Goal: Task Accomplishment & Management: Manage account settings

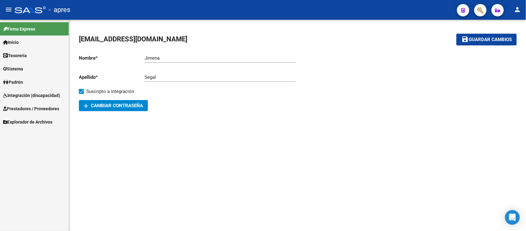
click at [46, 101] on link "Integración (discapacidad)" at bounding box center [34, 95] width 69 height 13
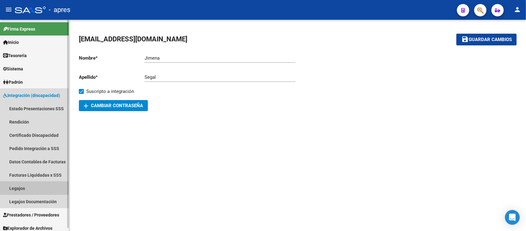
click at [43, 187] on link "Legajos" at bounding box center [34, 187] width 69 height 13
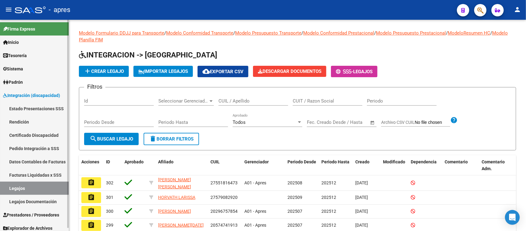
click at [22, 133] on link "Certificado Discapacidad" at bounding box center [34, 134] width 69 height 13
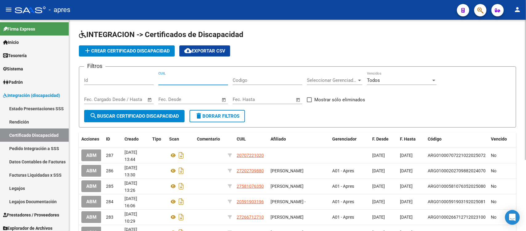
click at [175, 80] on input "CUIL" at bounding box center [194, 80] width 70 height 6
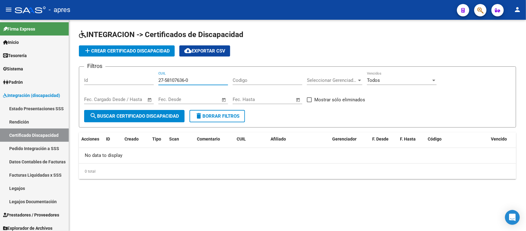
drag, startPoint x: 201, startPoint y: 81, endPoint x: 193, endPoint y: 82, distance: 8.7
click at [193, 82] on input "27-58107636-0" at bounding box center [194, 80] width 70 height 6
type input "2"
paste input "27-58107635-0"
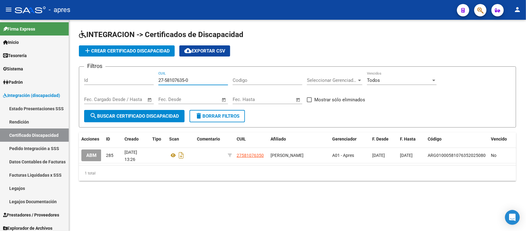
type input "27-58107635-0"
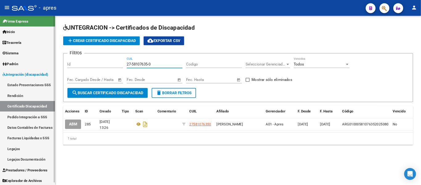
scroll to position [3, 0]
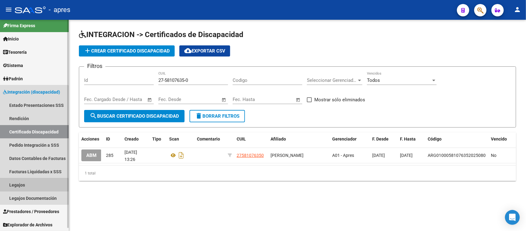
click at [22, 184] on link "Legajos" at bounding box center [34, 184] width 69 height 13
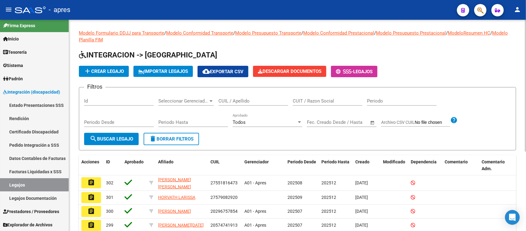
click at [118, 72] on span "add Crear Legajo" at bounding box center [104, 71] width 40 height 6
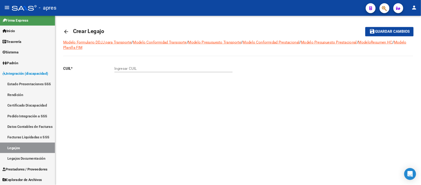
scroll to position [3, 0]
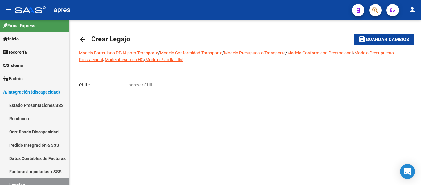
click at [164, 85] on input "Ingresar CUIL" at bounding box center [182, 84] width 111 height 5
paste input "27-58107635-0"
type input "27-58107635-0"
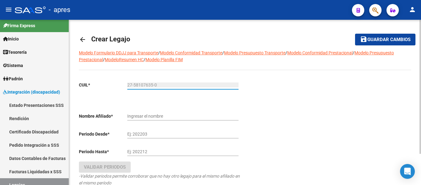
type input "GASULLA UMA"
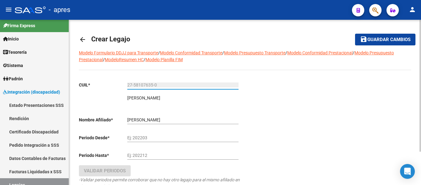
scroll to position [42, 0]
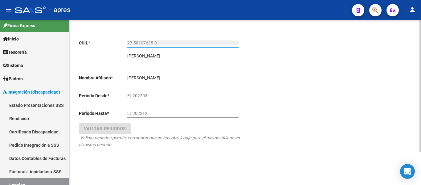
type input "27-58107635-0"
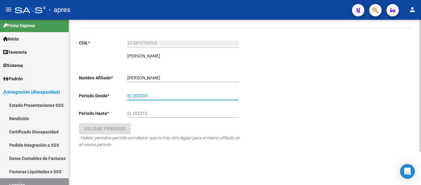
click at [155, 94] on input "Ej: 202203" at bounding box center [182, 95] width 111 height 5
type input "202509"
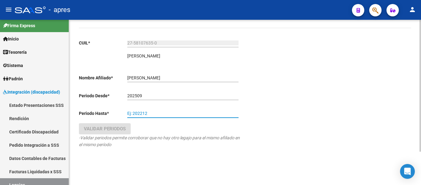
click at [156, 116] on input "Ej: 202212" at bounding box center [182, 113] width 111 height 5
type input "202512"
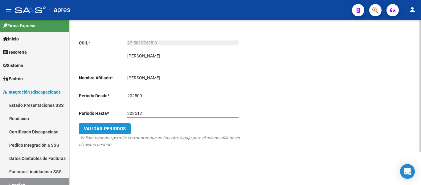
click at [122, 131] on span "Validar Periodos" at bounding box center [105, 129] width 42 height 6
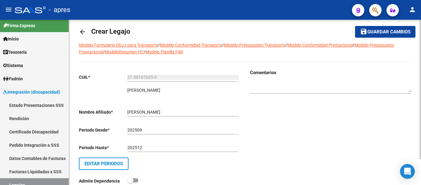
scroll to position [0, 0]
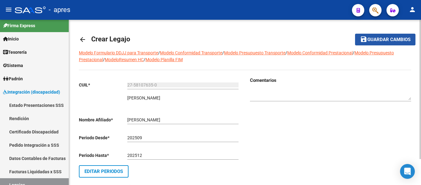
click at [383, 36] on button "save Guardar cambios" at bounding box center [385, 39] width 60 height 11
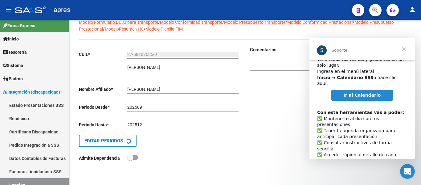
scroll to position [32, 0]
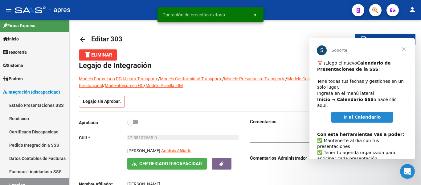
click at [404, 45] on span "Cerrar" at bounding box center [404, 49] width 22 height 22
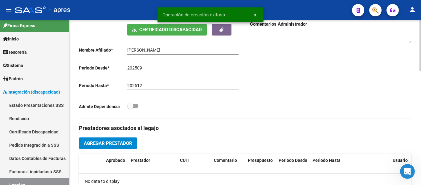
scroll to position [216, 0]
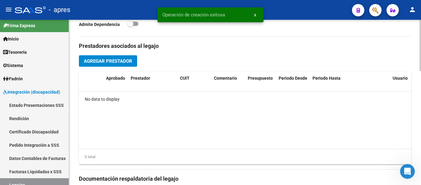
click at [123, 66] on button "Agregar Prestador" at bounding box center [108, 60] width 58 height 11
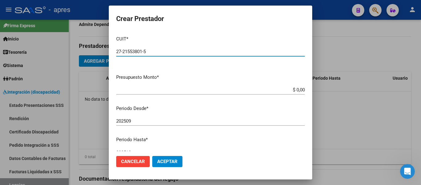
type input "27-21553801-5"
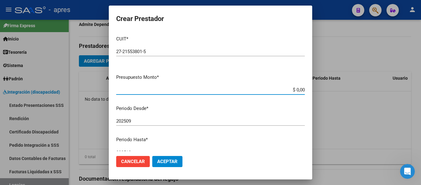
click at [300, 89] on input "$ 0,00" at bounding box center [210, 90] width 189 height 6
type input "$ 98.964,88"
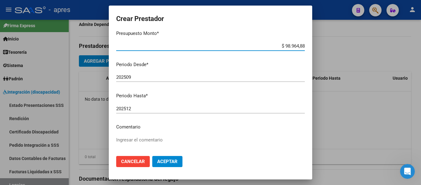
scroll to position [91, 0]
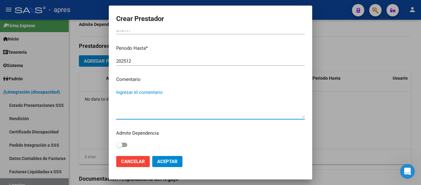
click at [152, 112] on textarea "Ingresar el comentario" at bounding box center [210, 103] width 189 height 29
type textarea "PSICOLOGIA"
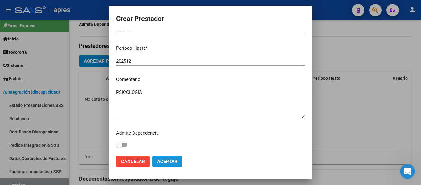
click at [177, 161] on span "Aceptar" at bounding box center [167, 162] width 20 height 6
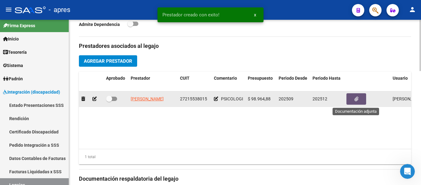
click at [349, 102] on button "button" at bounding box center [357, 98] width 20 height 11
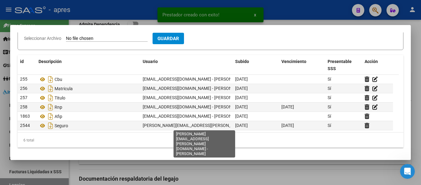
scroll to position [0, 0]
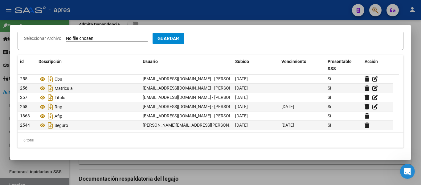
click at [191, 168] on div at bounding box center [210, 92] width 421 height 185
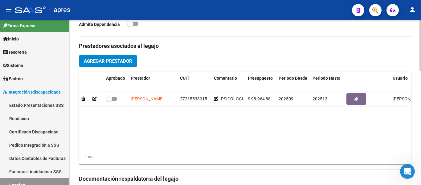
click at [109, 65] on button "Agregar Prestador" at bounding box center [108, 60] width 58 height 11
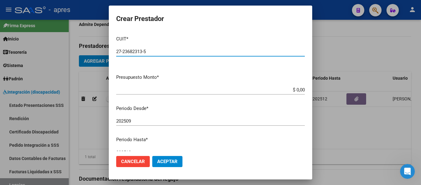
type input "27-23682313-5"
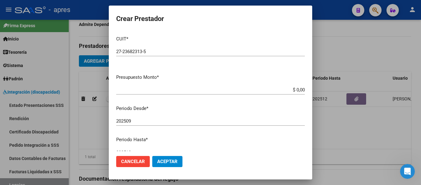
click at [300, 91] on app-form-text-field "Presupuesto Monto * $ 0,00 Ingresar el monto" at bounding box center [213, 83] width 194 height 19
click at [299, 89] on input "$ 0,00" at bounding box center [210, 90] width 189 height 6
click at [293, 103] on mat-dialog-content "CUIT * 27-23682313-5 Ingresar CUIT ARCA Padrón Presupuesto Monto * $ 98.964,88 …" at bounding box center [211, 91] width 204 height 120
click at [300, 89] on input "$ 98.964,88" at bounding box center [210, 90] width 189 height 6
type input "$ 98.964,88"
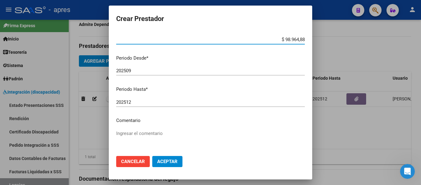
scroll to position [91, 0]
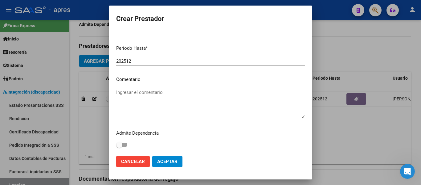
click at [156, 96] on textarea "Ingresar el comentario" at bounding box center [210, 103] width 189 height 29
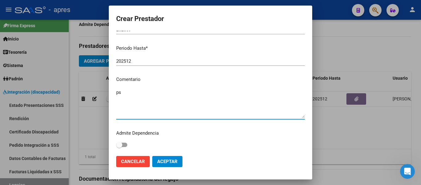
type textarea "p"
type textarea "PSICOPEDAGOGIA"
click at [161, 158] on button "Aceptar" at bounding box center [167, 161] width 30 height 11
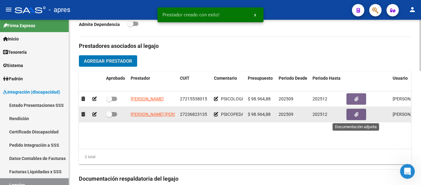
click at [353, 118] on button "button" at bounding box center [357, 114] width 20 height 11
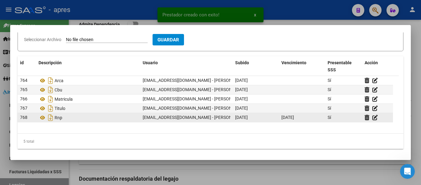
scroll to position [77, 0]
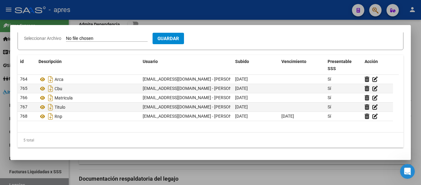
click at [142, 162] on div at bounding box center [210, 92] width 421 height 185
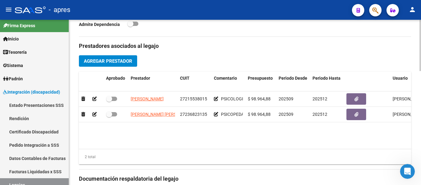
click at [114, 62] on span "Agregar Prestador" at bounding box center [108, 61] width 48 height 6
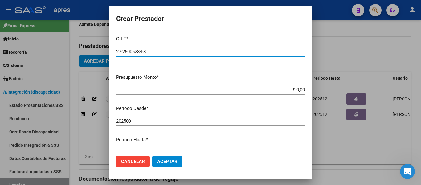
type input "27-25006284-8"
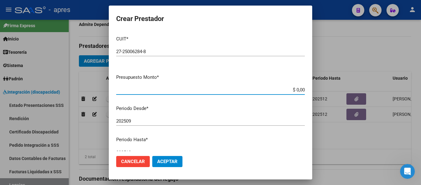
click at [299, 88] on input "$ 0,00" at bounding box center [210, 90] width 189 height 6
click at [300, 89] on input "$ 0,00" at bounding box center [210, 90] width 189 height 6
type input "$ 98.964,88"
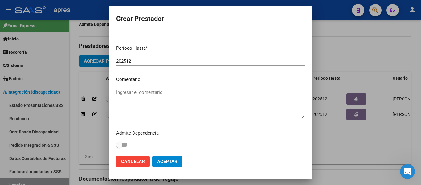
click at [174, 102] on textarea "Ingresar el comentario" at bounding box center [210, 103] width 189 height 29
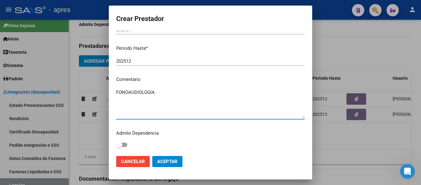
type textarea "FONOAUDIOLOGIA"
click at [171, 163] on span "Aceptar" at bounding box center [167, 162] width 20 height 6
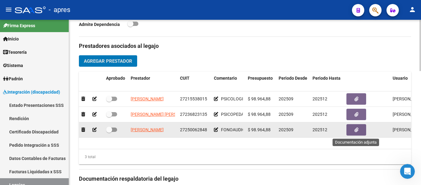
click at [363, 129] on button "button" at bounding box center [357, 129] width 20 height 11
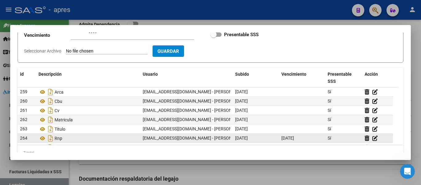
scroll to position [77, 0]
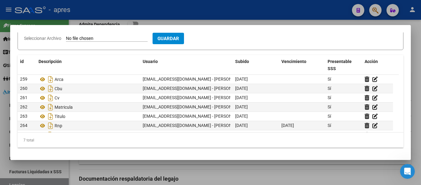
click at [291, 166] on div at bounding box center [210, 92] width 421 height 185
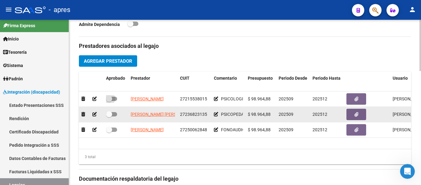
drag, startPoint x: 114, startPoint y: 99, endPoint x: 112, endPoint y: 113, distance: 14.0
click at [115, 99] on span at bounding box center [111, 99] width 11 height 4
click at [109, 101] on input "checkbox" at bounding box center [109, 101] width 0 height 0
checkbox input "true"
click at [112, 114] on span at bounding box center [109, 114] width 6 height 6
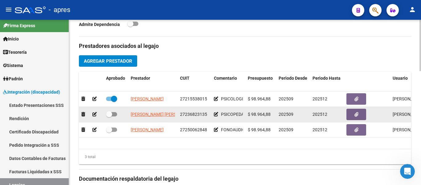
click at [109, 116] on input "checkbox" at bounding box center [109, 116] width 0 height 0
checkbox input "true"
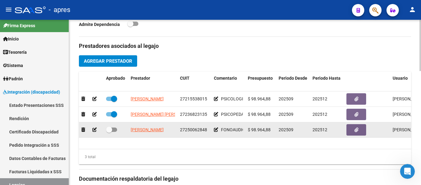
click at [114, 128] on datatable-body-cell at bounding box center [116, 129] width 25 height 15
click at [114, 130] on span at bounding box center [111, 129] width 11 height 4
click at [109, 132] on input "checkbox" at bounding box center [109, 132] width 0 height 0
checkbox input "true"
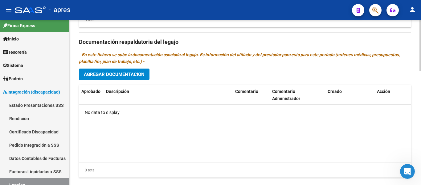
scroll to position [365, 0]
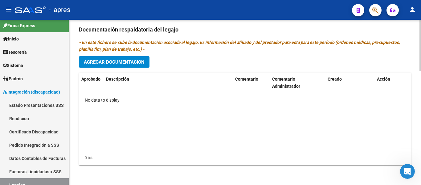
click at [118, 61] on span "Agregar Documentacion" at bounding box center [114, 62] width 61 height 6
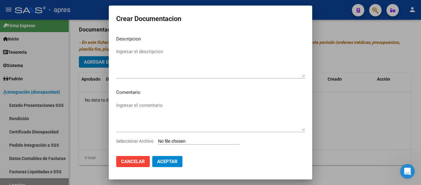
click at [191, 140] on input "Seleccionar Archivo" at bounding box center [199, 141] width 82 height 6
type input "C:\fakepath\RHC 2025.pdf"
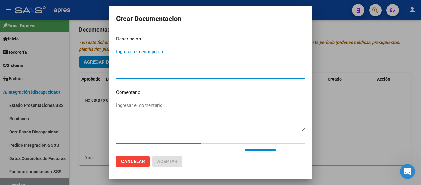
click at [178, 61] on textarea "Ingresar el descripcion" at bounding box center [210, 62] width 189 height 29
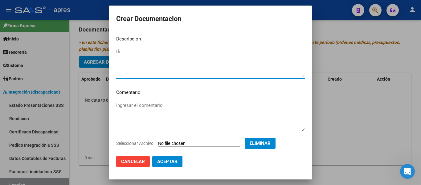
type textarea "t"
type textarea "T"
type textarea "E"
type textarea "RHC"
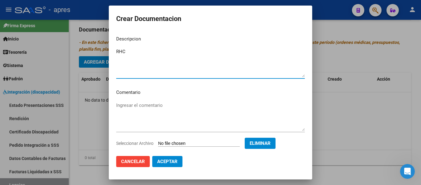
click at [168, 162] on span "Aceptar" at bounding box center [167, 162] width 20 height 6
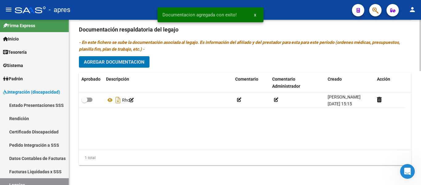
click at [103, 62] on span "Agregar Documentacion" at bounding box center [114, 62] width 61 height 6
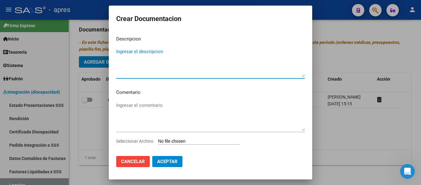
click at [212, 140] on input "Seleccionar Archivo" at bounding box center [199, 141] width 82 height 6
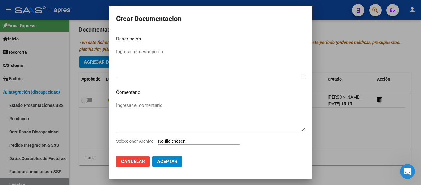
type input "C:\fakepath\Anexo 2025.pdf"
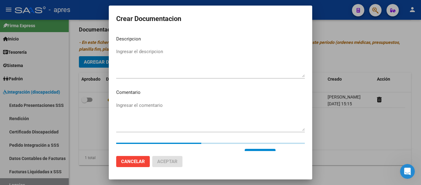
click at [142, 61] on textarea "Ingresar el descripcion" at bounding box center [210, 62] width 189 height 29
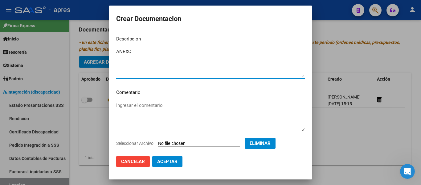
type textarea "ANEXO"
click at [176, 163] on span "Aceptar" at bounding box center [167, 162] width 20 height 6
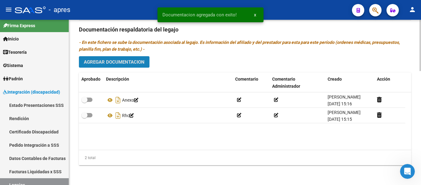
click at [127, 67] on button "Agregar Documentacion" at bounding box center [114, 61] width 71 height 11
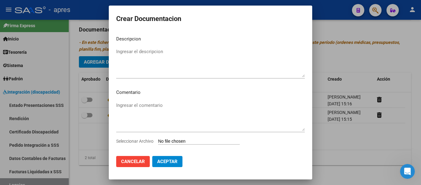
click at [176, 139] on input "Seleccionar Archivo" at bounding box center [199, 141] width 82 height 6
type input "C:\fakepath\Gasulla Uma Presupuesto PS 2025.pdf"
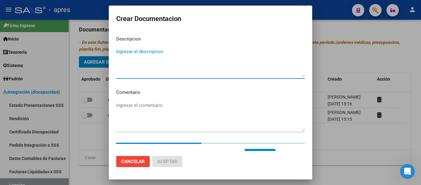
click at [144, 54] on textarea "Ingresar el descripcion" at bounding box center [210, 62] width 189 height 29
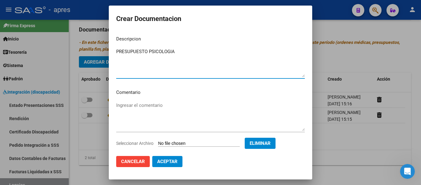
type textarea "PRESUPUESTO PSICOLOGIA"
drag, startPoint x: 172, startPoint y: 113, endPoint x: 176, endPoint y: 117, distance: 6.3
click at [174, 116] on textarea "Ingresar el comentario" at bounding box center [210, 116] width 189 height 29
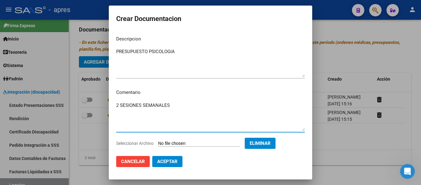
type textarea "2 SESIONES SEMANALES"
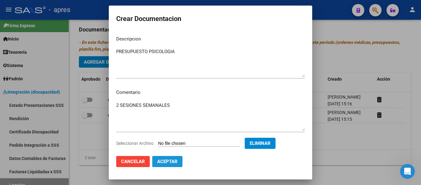
click at [172, 159] on span "Aceptar" at bounding box center [167, 162] width 20 height 6
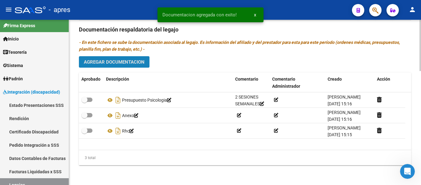
click at [118, 66] on button "Agregar Documentacion" at bounding box center [114, 61] width 71 height 11
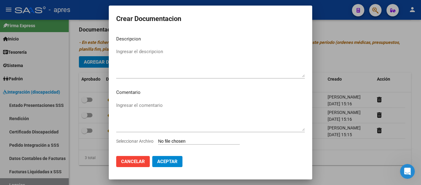
click at [178, 144] on input "Seleccionar Archivo" at bounding box center [199, 141] width 82 height 6
type input "C:\fakepath\Gasulla Uma Presupuesto PSP 2025.pdf"
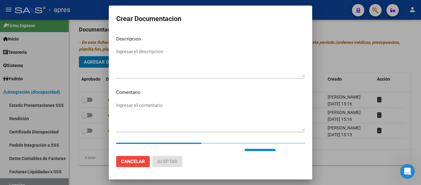
click at [144, 66] on textarea "Ingresar el descripcion" at bounding box center [210, 62] width 189 height 29
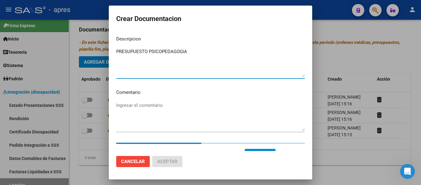
type textarea "PRESUPUESTO PSICOPEDAGOGIA"
click at [151, 117] on textarea "Ingresar el comentario" at bounding box center [210, 116] width 189 height 29
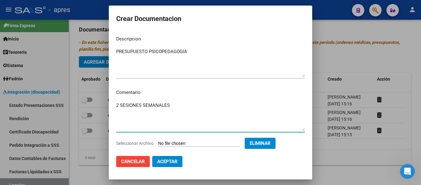
type textarea "2 SESIONES SEMANALES"
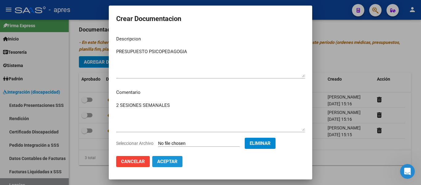
click at [172, 162] on span "Aceptar" at bounding box center [167, 162] width 20 height 6
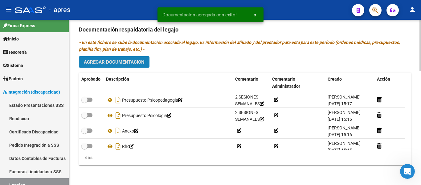
click at [118, 64] on span "Agregar Documentacion" at bounding box center [114, 62] width 61 height 6
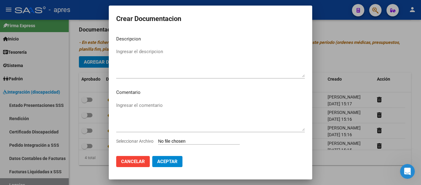
click at [197, 138] on input "Seleccionar Archivo" at bounding box center [199, 141] width 82 height 6
type input "C:\fakepath\Gasulla Uma Presupuesto Fono 2025.pdf"
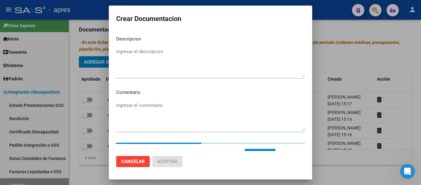
click at [201, 63] on textarea "Ingresar el descripcion" at bounding box center [210, 62] width 189 height 29
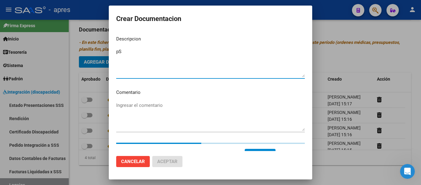
type textarea "p"
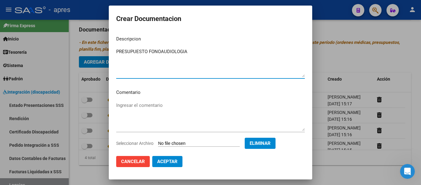
type textarea "PRESUPUESTO FONOAUDIOLOGIA"
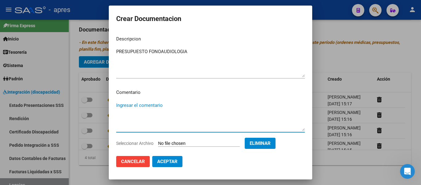
click at [186, 109] on textarea "Ingresar el comentario" at bounding box center [210, 116] width 189 height 29
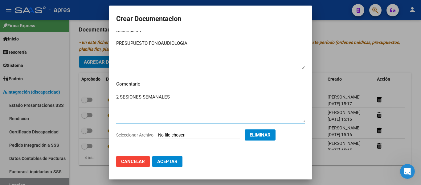
scroll to position [10, 0]
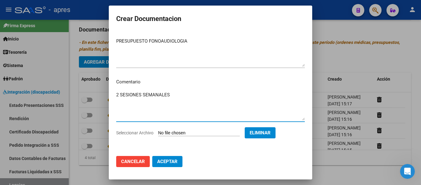
type textarea "2 SESIONES SEMANALES"
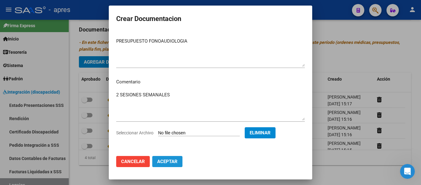
click at [171, 159] on span "Aceptar" at bounding box center [167, 162] width 20 height 6
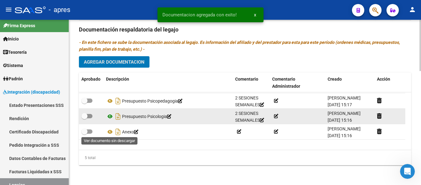
scroll to position [22, 0]
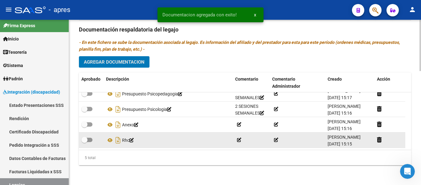
click at [88, 141] on span at bounding box center [86, 140] width 11 height 4
click at [85, 142] on input "checkbox" at bounding box center [84, 142] width 0 height 0
checkbox input "true"
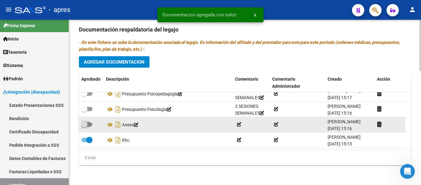
click at [90, 125] on span at bounding box center [86, 124] width 11 height 4
click at [85, 126] on input "checkbox" at bounding box center [84, 126] width 0 height 0
checkbox input "true"
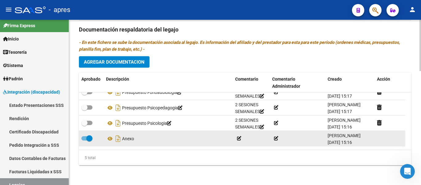
scroll to position [0, 0]
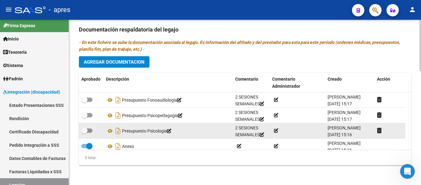
click at [90, 132] on span at bounding box center [86, 130] width 11 height 4
click at [85, 133] on input "checkbox" at bounding box center [84, 133] width 0 height 0
checkbox input "true"
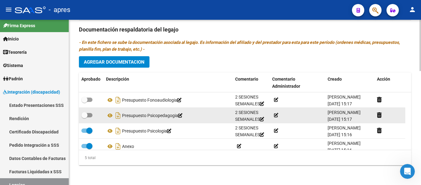
click at [89, 120] on datatable-body-cell at bounding box center [91, 115] width 25 height 15
click at [89, 111] on label at bounding box center [86, 114] width 11 height 7
click at [85, 117] on input "checkbox" at bounding box center [84, 117] width 0 height 0
checkbox input "true"
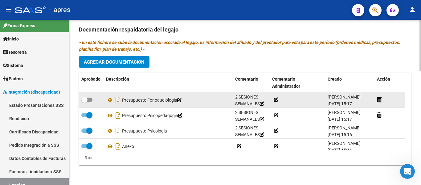
click at [90, 98] on span at bounding box center [86, 99] width 11 height 4
click at [85, 102] on input "checkbox" at bounding box center [84, 102] width 0 height 0
checkbox input "true"
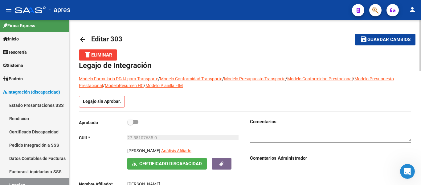
click at [136, 121] on span at bounding box center [132, 122] width 11 height 4
click at [130, 124] on input "checkbox" at bounding box center [130, 124] width 0 height 0
checkbox input "true"
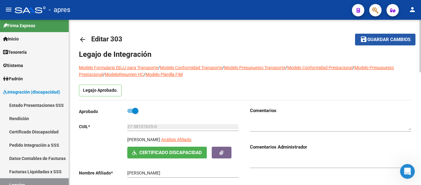
click at [386, 39] on span "Guardar cambios" at bounding box center [389, 40] width 43 height 6
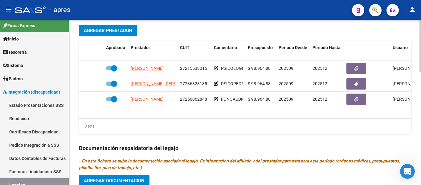
scroll to position [247, 0]
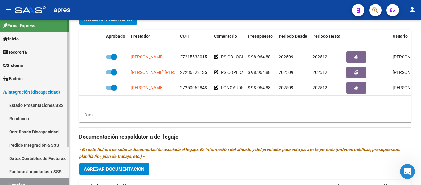
click at [48, 182] on link "Legajos" at bounding box center [34, 184] width 69 height 13
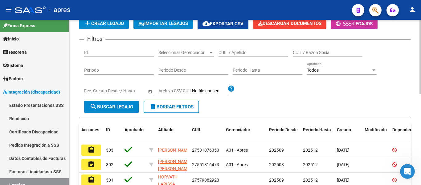
scroll to position [13, 0]
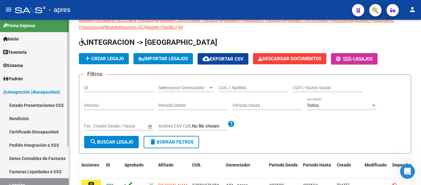
click at [49, 133] on link "Certificado Discapacidad" at bounding box center [34, 131] width 69 height 13
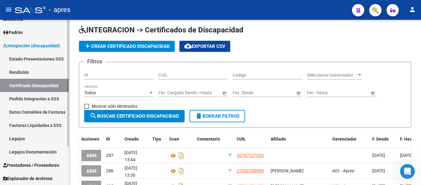
scroll to position [13, 0]
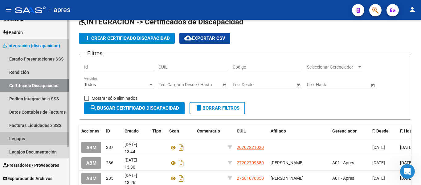
click at [33, 140] on link "Legajos" at bounding box center [34, 138] width 69 height 13
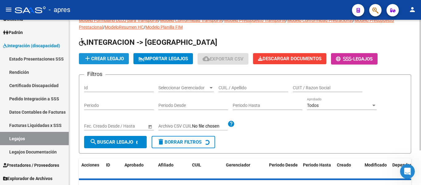
click at [112, 59] on span "add Crear Legajo" at bounding box center [104, 59] width 40 height 6
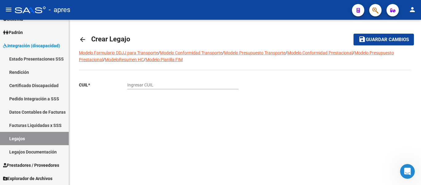
click at [147, 80] on div "Ingresar CUIL" at bounding box center [182, 83] width 111 height 12
click at [148, 84] on input "Ingresar CUIL" at bounding box center [182, 84] width 111 height 5
paste input "20-70722102-0"
type input "20-70722102-0"
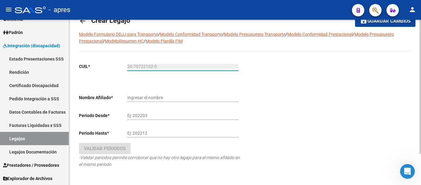
scroll to position [38, 0]
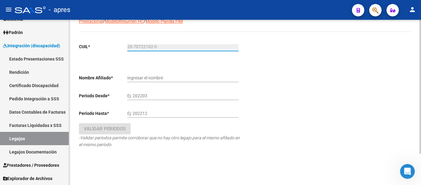
type input "SCHEMBRI PIKCIUNAS AUDRA VICTORIA"
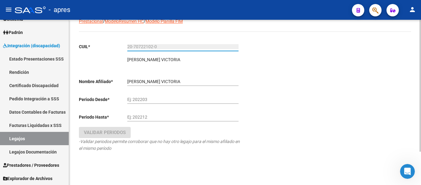
type input "20-70722102-0"
click at [171, 97] on input "Ej: 202203" at bounding box center [182, 99] width 111 height 5
type input "202509"
click at [182, 113] on div "Ej: 202212" at bounding box center [182, 115] width 111 height 12
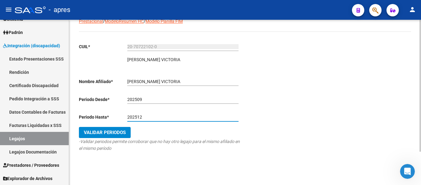
type input "202512"
click at [96, 130] on span "Validar Periodos" at bounding box center [105, 133] width 42 height 6
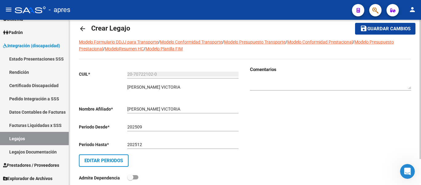
scroll to position [0, 0]
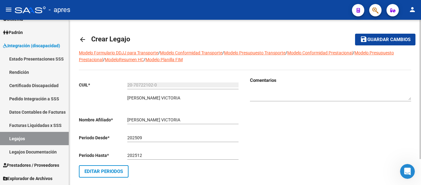
click at [364, 40] on mat-icon "save" at bounding box center [363, 38] width 7 height 7
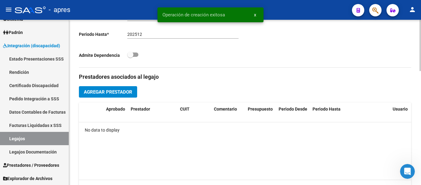
scroll to position [247, 0]
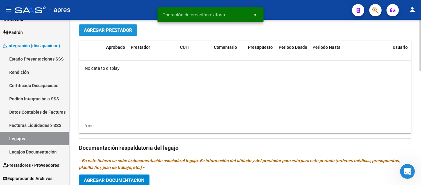
click at [118, 34] on button "Agregar Prestador" at bounding box center [108, 29] width 58 height 11
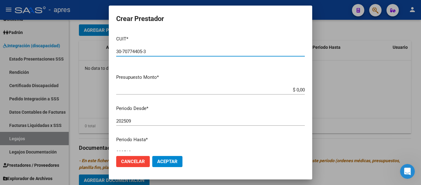
type input "30-70774405-3"
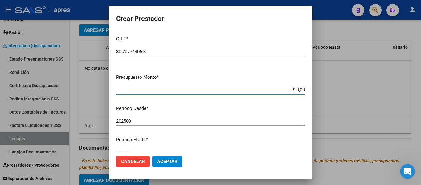
click at [299, 88] on input "$ 0,00" at bounding box center [210, 90] width 189 height 6
type input "$ 260.908,15"
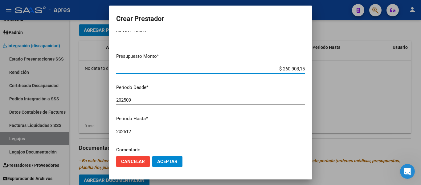
scroll to position [62, 0]
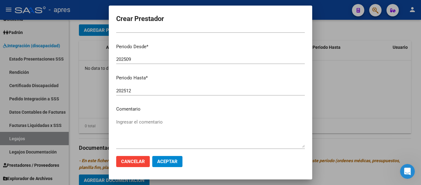
click at [198, 113] on mat-dialog-content "CUIT * 30-70774405-3 Ingresar CUIT ARCA Padrón Presupuesto Monto * $ 260.908,15…" at bounding box center [211, 91] width 204 height 120
click at [198, 125] on textarea "Ingresar el comentario" at bounding box center [210, 132] width 189 height 29
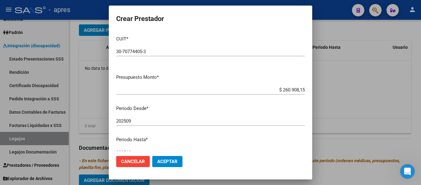
scroll to position [91, 0]
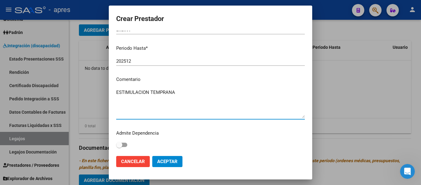
type textarea "ESTIMULACION TEMPRANA"
click at [128, 163] on span "Cancelar" at bounding box center [133, 162] width 24 height 6
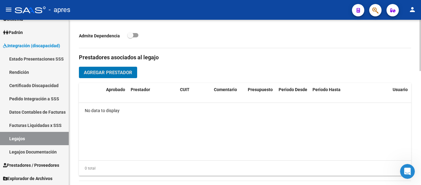
scroll to position [185, 0]
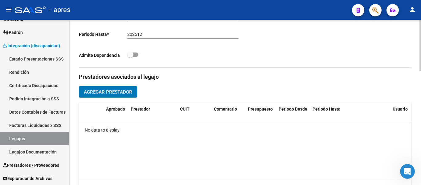
click at [132, 92] on span "Agregar Prestador" at bounding box center [108, 92] width 48 height 6
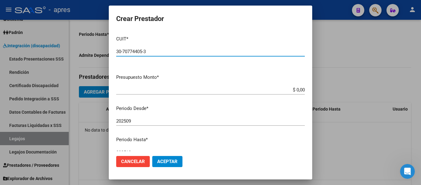
type input "30-70774405-3"
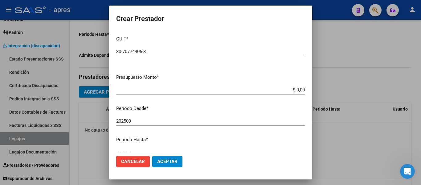
click at [300, 90] on app-form-text-field "Presupuesto Monto * $ 0,00 Ingresar el monto" at bounding box center [213, 83] width 194 height 19
click at [300, 89] on input "$ 0,00" at bounding box center [210, 90] width 189 height 6
type input "$ 260.908,15"
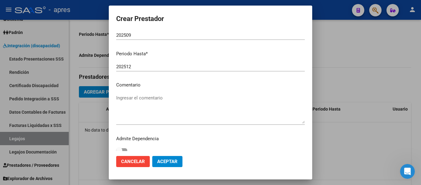
scroll to position [91, 0]
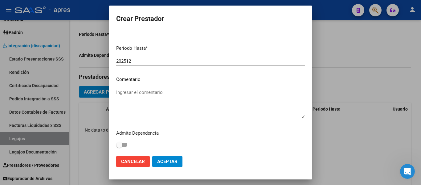
click at [180, 94] on textarea "Ingresar el comentario" at bounding box center [210, 103] width 189 height 29
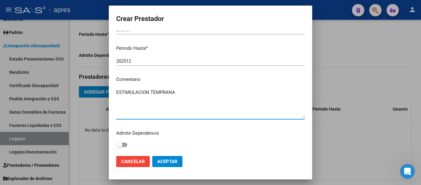
type textarea "ESTIMULACION TEMPRANA"
click at [159, 168] on mat-dialog-actions "Cancelar Aceptar" at bounding box center [210, 161] width 189 height 21
drag, startPoint x: 163, startPoint y: 162, endPoint x: 177, endPoint y: 163, distance: 13.6
click at [163, 162] on span "Aceptar" at bounding box center [167, 162] width 20 height 6
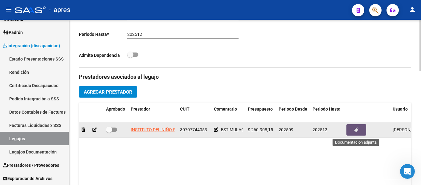
click at [357, 130] on icon "button" at bounding box center [357, 129] width 4 height 5
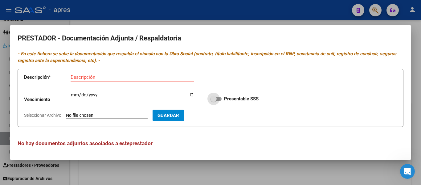
click at [215, 97] on span at bounding box center [216, 99] width 11 height 4
click at [214, 101] on input "Presentable SSS" at bounding box center [213, 101] width 0 height 0
checkbox input "true"
click at [97, 115] on input "Seleccionar Archivo" at bounding box center [107, 116] width 82 height 6
type input "C:\fakepath\AFIP.pdf"
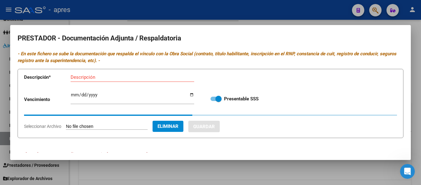
click at [113, 79] on input "Descripción" at bounding box center [133, 77] width 124 height 6
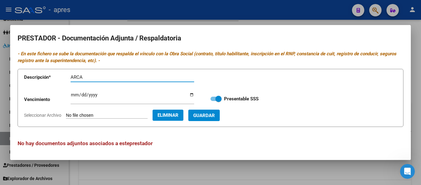
type input "ARCA"
click at [210, 117] on span "Guardar" at bounding box center [204, 116] width 22 height 6
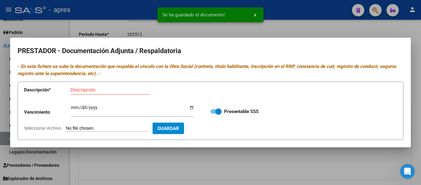
click at [109, 126] on input "Seleccionar Archivo" at bounding box center [107, 129] width 82 height 6
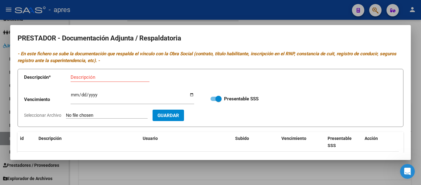
type input "C:\fakepath\CATEGORIZACIONES ET.RH.CD.CET.pdf"
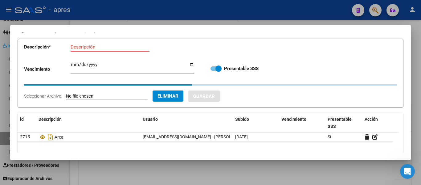
scroll to position [26, 0]
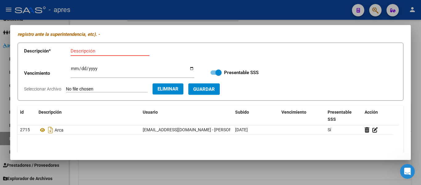
click at [81, 52] on input "Descripción" at bounding box center [110, 51] width 79 height 6
type input "F"
type input "DISPONE"
click at [211, 90] on span "Guardar" at bounding box center [204, 89] width 22 height 6
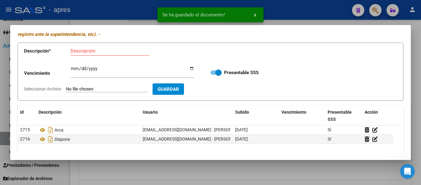
click at [87, 89] on input "Seleccionar Archivo" at bounding box center [107, 89] width 82 height 6
type input "C:\fakepath\HABILITACION MINISTERIO DE SALUD FEBRERO 2024.pdf"
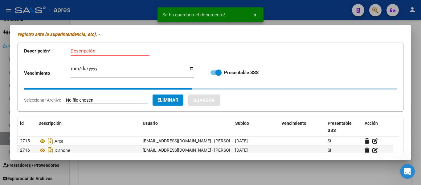
click at [176, 105] on button "Eliminar" at bounding box center [168, 99] width 31 height 11
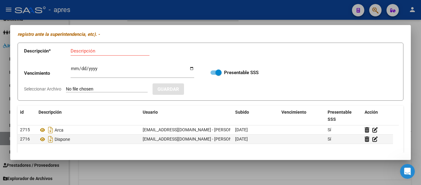
click at [97, 88] on input "Seleccionar Archivo" at bounding box center [107, 89] width 82 height 6
type input "C:\fakepath\CBU.pdf"
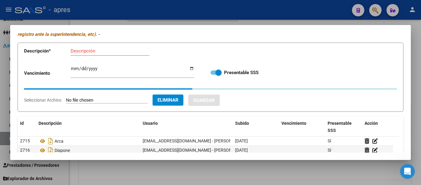
click at [111, 54] on div "Descripción" at bounding box center [110, 50] width 79 height 9
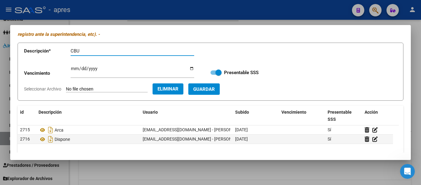
type input "CBU"
click at [215, 90] on span "Guardar" at bounding box center [204, 89] width 22 height 6
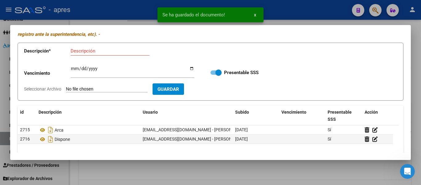
click at [90, 90] on input "Seleccionar Archivo" at bounding box center [107, 89] width 82 height 6
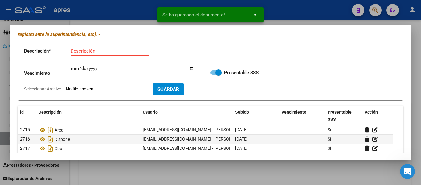
type input "C:\fakepath\HABILITACION MINISTERIO DE SALUD FEBRERO 2024.pdf"
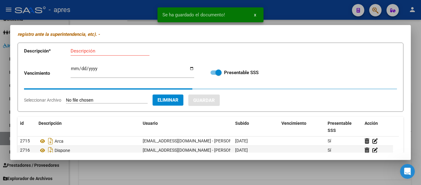
click at [106, 47] on div "Descripción" at bounding box center [110, 50] width 79 height 9
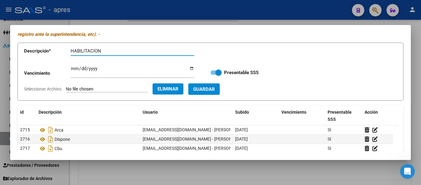
type input "HABILITACION"
click at [207, 85] on button "Guardar" at bounding box center [203, 88] width 31 height 11
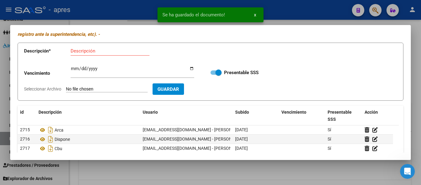
click at [125, 89] on input "Seleccionar Archivo" at bounding box center [107, 89] width 82 height 6
type input "C:\fakepath\PÓLIZA DE SEGURO.pdf"
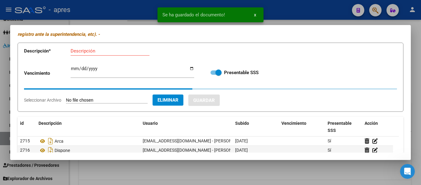
click at [102, 53] on input "Descripción" at bounding box center [110, 51] width 79 height 6
type input "SEGURO"
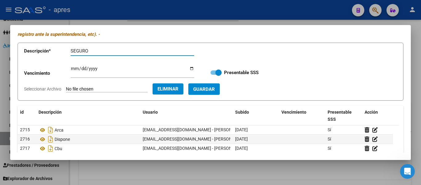
click at [70, 62] on div "Vencimiento Ingresar vencimiento Presentable SSS" at bounding box center [210, 72] width 373 height 22
click at [73, 69] on input "Ingresar vencimiento" at bounding box center [133, 71] width 124 height 10
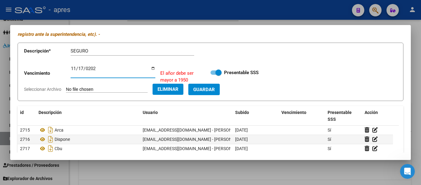
type input "2025-11-17"
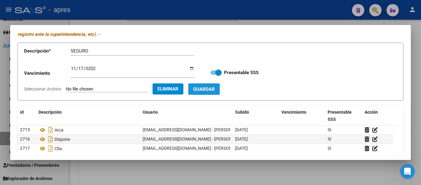
click at [208, 91] on span "Guardar" at bounding box center [204, 89] width 22 height 6
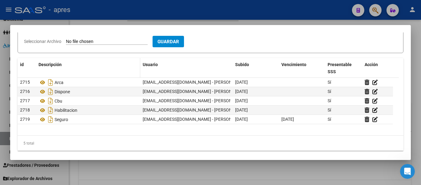
scroll to position [77, 0]
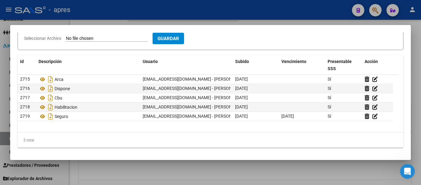
click at [93, 40] on input "Seleccionar Archivo" at bounding box center [107, 39] width 82 height 6
click at [179, 166] on div at bounding box center [210, 92] width 421 height 185
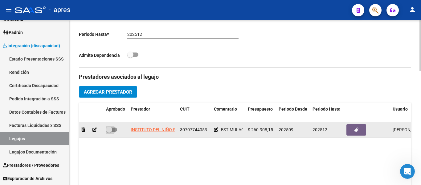
click at [111, 129] on span at bounding box center [109, 129] width 6 height 6
click at [109, 132] on input "checkbox" at bounding box center [109, 132] width 0 height 0
checkbox input "true"
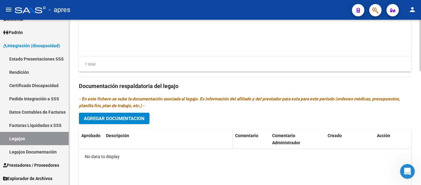
scroll to position [365, 0]
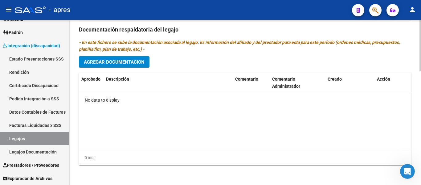
click at [128, 67] on button "Agregar Documentacion" at bounding box center [114, 61] width 71 height 11
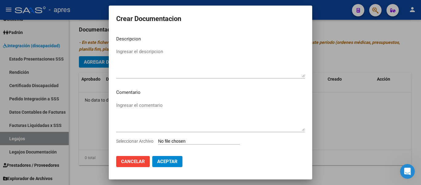
click at [187, 139] on input "Seleccionar Archivo" at bounding box center [199, 141] width 82 height 6
type input "C:\fakepath\RHC 2025.pdf"
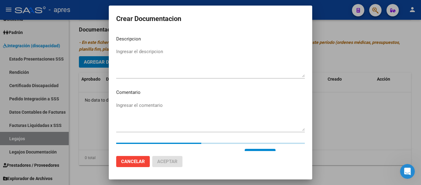
click at [154, 52] on textarea "Ingresar el descripcion" at bounding box center [210, 62] width 189 height 29
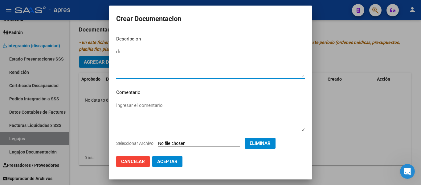
type textarea "r"
type textarea "RHC 2025"
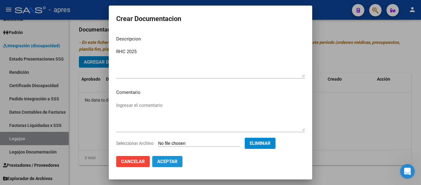
drag, startPoint x: 180, startPoint y: 163, endPoint x: 183, endPoint y: 164, distance: 3.1
click at [181, 163] on button "Aceptar" at bounding box center [167, 161] width 30 height 11
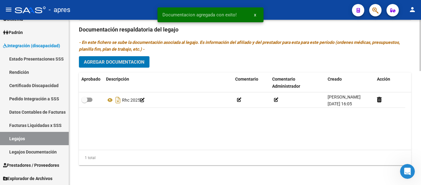
click at [108, 65] on button "Agregar Documentacion" at bounding box center [114, 61] width 71 height 11
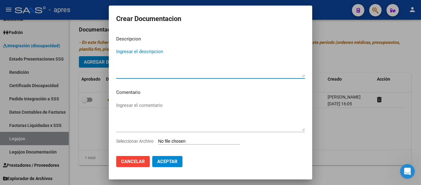
click at [189, 143] on input "Seleccionar Archivo" at bounding box center [199, 141] width 82 height 6
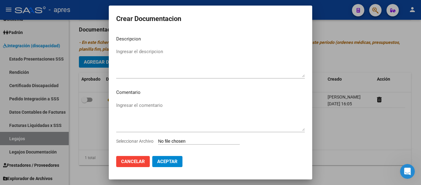
type input "C:\fakepath\Anexo 2025.pdf"
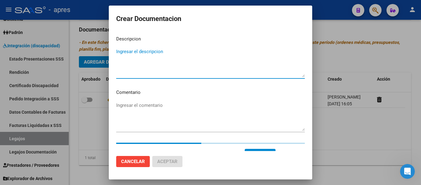
click at [155, 53] on textarea "Ingresar el descripcion" at bounding box center [210, 62] width 189 height 29
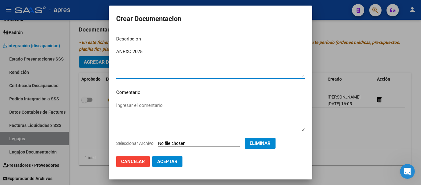
type textarea "ANEXO 2025"
click at [178, 159] on button "Aceptar" at bounding box center [167, 161] width 30 height 11
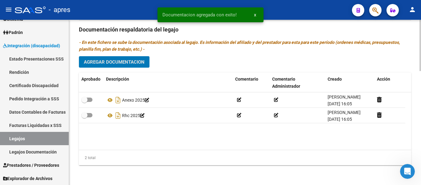
click at [112, 61] on span "Agregar Documentacion" at bounding box center [114, 62] width 61 height 6
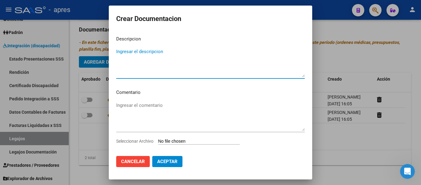
click at [168, 141] on input "Seleccionar Archivo" at bounding box center [199, 141] width 82 height 6
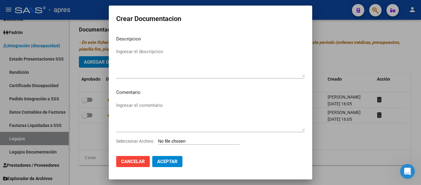
type input "C:\fakepath\Presupuesto MET 2025.pdf"
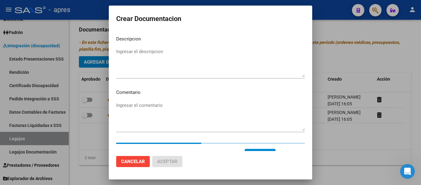
click at [165, 61] on textarea "Ingresar el descripcion" at bounding box center [210, 62] width 189 height 29
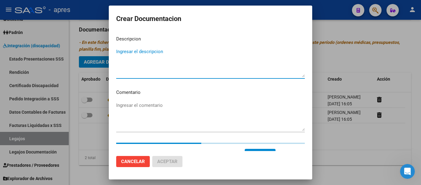
type textarea "R"
type textarea "p"
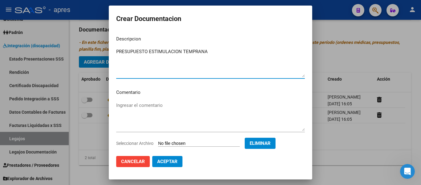
type textarea "PRESUPUESTO ESTIMULACION TEMPRANA"
click at [209, 97] on mat-dialog-content "Descripcion PRESUPUESTO ESTIMULACION TEMPRANA Ingresar el descripcion Comentari…" at bounding box center [211, 91] width 204 height 120
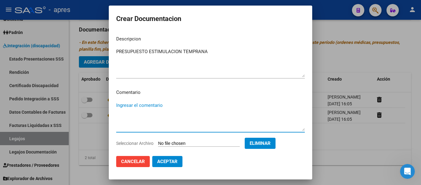
click at [209, 103] on textarea "Ingresar el comentario" at bounding box center [210, 116] width 189 height 29
type textarea "K"
type textarea "k"
type textarea "KINESIOLOGIA 2 SESIONES SEMANALES TO 1 SESION SEMANAL"
click at [176, 159] on span "Aceptar" at bounding box center [167, 162] width 20 height 6
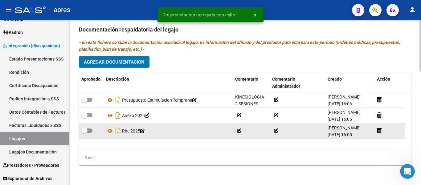
click at [91, 130] on span at bounding box center [86, 130] width 11 height 4
click at [85, 133] on input "checkbox" at bounding box center [84, 133] width 0 height 0
checkbox input "true"
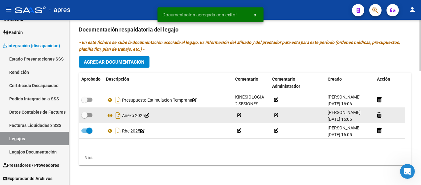
click at [88, 111] on datatable-body-cell at bounding box center [91, 115] width 25 height 15
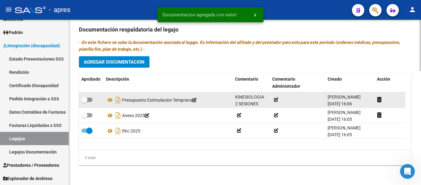
click at [89, 98] on span at bounding box center [86, 99] width 11 height 4
click at [85, 102] on input "checkbox" at bounding box center [84, 102] width 0 height 0
checkbox input "true"
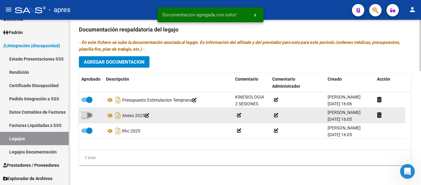
click at [92, 117] on label at bounding box center [86, 114] width 11 height 7
click at [85, 117] on input "checkbox" at bounding box center [84, 117] width 0 height 0
checkbox input "true"
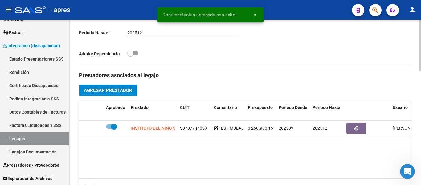
scroll to position [180, 0]
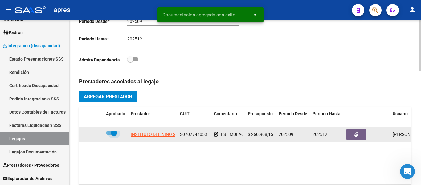
click at [112, 133] on span at bounding box center [114, 133] width 6 height 6
click at [109, 135] on input "checkbox" at bounding box center [109, 135] width 0 height 0
checkbox input "false"
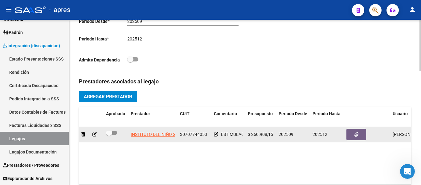
click at [216, 137] on app-edit-comment at bounding box center [216, 134] width 4 height 5
click at [218, 132] on icon at bounding box center [216, 134] width 4 height 4
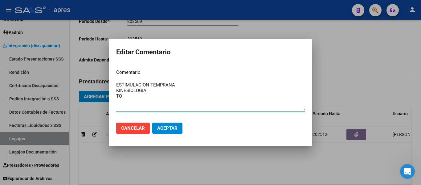
type textarea "ESTIMULACION TEMPRANA KINESIOLOGIA TO"
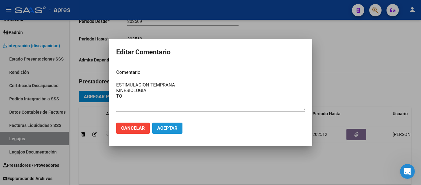
click at [182, 128] on button "Aceptar" at bounding box center [167, 127] width 30 height 11
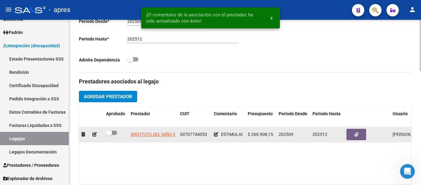
click at [111, 133] on span at bounding box center [109, 133] width 6 height 6
click at [109, 135] on input "checkbox" at bounding box center [109, 135] width 0 height 0
checkbox input "true"
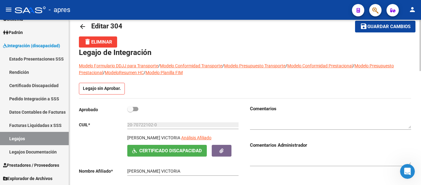
scroll to position [0, 0]
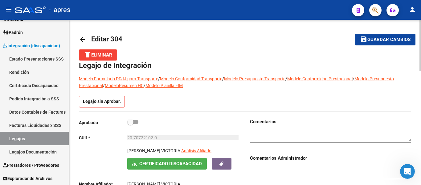
drag, startPoint x: 133, startPoint y: 121, endPoint x: 146, endPoint y: 120, distance: 13.0
click at [133, 122] on span at bounding box center [130, 122] width 6 height 6
click at [130, 124] on input "checkbox" at bounding box center [130, 124] width 0 height 0
checkbox input "true"
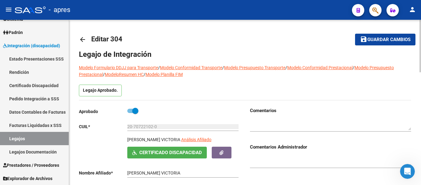
click at [387, 37] on span "Guardar cambios" at bounding box center [389, 40] width 43 height 6
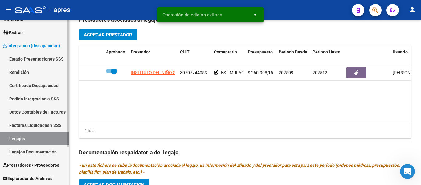
click at [62, 137] on link "Legajos" at bounding box center [34, 138] width 69 height 13
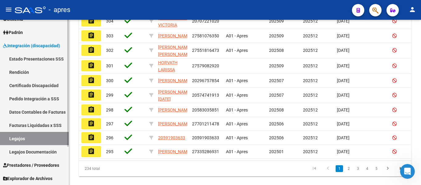
scroll to position [171, 0]
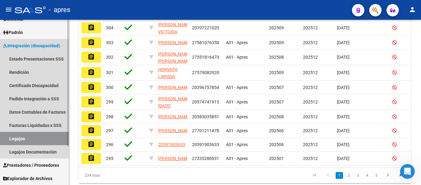
click at [43, 47] on span "Integración (discapacidad)" at bounding box center [31, 45] width 57 height 7
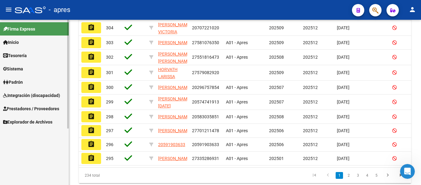
scroll to position [0, 0]
click at [47, 109] on span "Prestadores / Proveedores" at bounding box center [31, 108] width 56 height 7
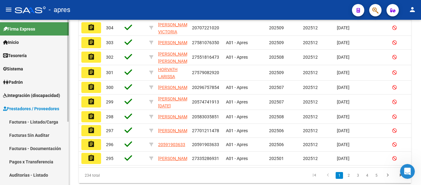
click at [53, 120] on link "Facturas - Listado/Carga" at bounding box center [34, 121] width 69 height 13
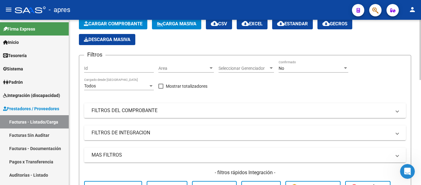
scroll to position [3, 0]
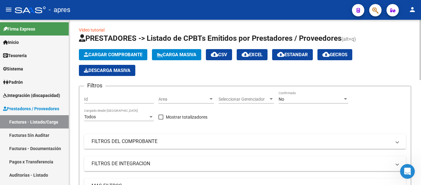
click at [172, 103] on div "Area Area" at bounding box center [187, 97] width 56 height 12
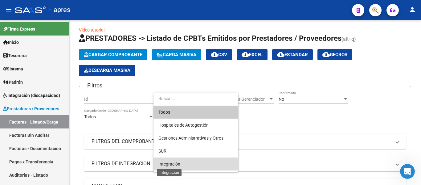
click at [172, 163] on span "Integración" at bounding box center [170, 163] width 22 height 5
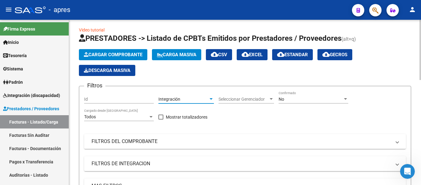
click at [240, 96] on div "Seleccionar Gerenciador Seleccionar Gerenciador" at bounding box center [247, 97] width 56 height 12
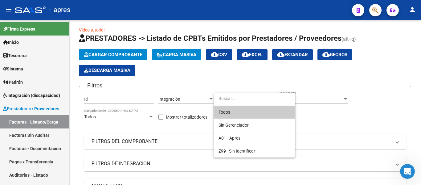
click at [246, 116] on span "Todos" at bounding box center [255, 111] width 72 height 13
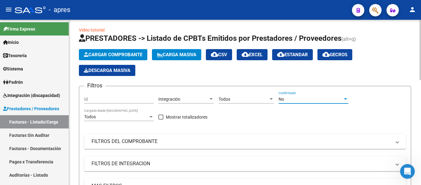
click at [293, 97] on div "No" at bounding box center [311, 99] width 64 height 5
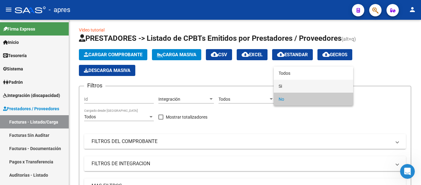
click at [280, 84] on span "Si" at bounding box center [314, 86] width 70 height 13
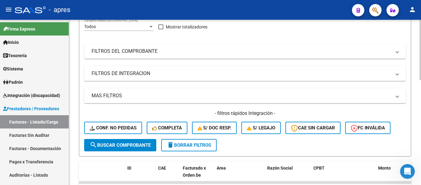
scroll to position [34, 0]
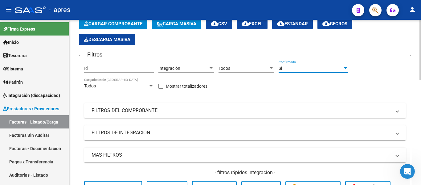
click at [290, 71] on div "Si" at bounding box center [311, 68] width 64 height 5
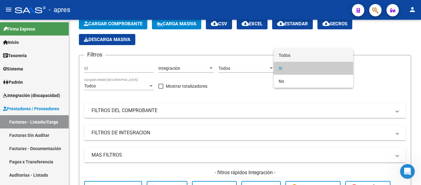
click at [288, 53] on span "Todos" at bounding box center [314, 55] width 70 height 13
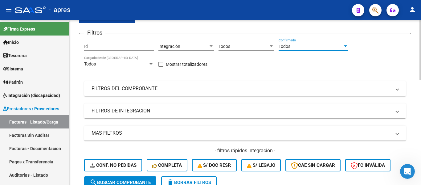
scroll to position [96, 0]
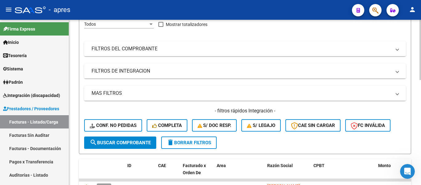
click at [137, 60] on div "Filtros Id Integración Area Todos Seleccionar Gerenciador Todos Confirmado Todo…" at bounding box center [245, 67] width 322 height 138
click at [141, 76] on mat-expansion-panel-header "FILTROS DE INTEGRACION" at bounding box center [245, 71] width 322 height 15
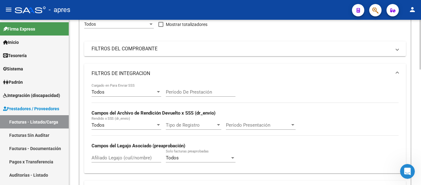
click at [117, 154] on div "Afiliado Legajo (cuil/nombre)" at bounding box center [127, 155] width 70 height 13
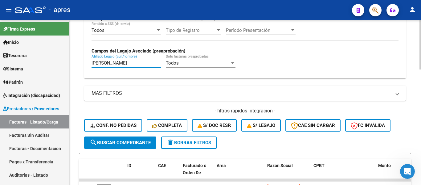
scroll to position [312, 0]
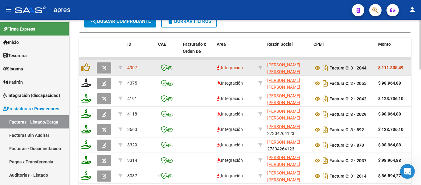
type input "MOURE"
click at [104, 66] on icon "button" at bounding box center [104, 68] width 5 height 5
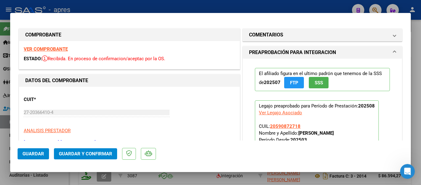
click at [53, 50] on strong "VER COMPROBANTE" at bounding box center [46, 49] width 44 height 6
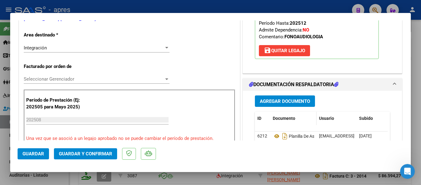
scroll to position [216, 0]
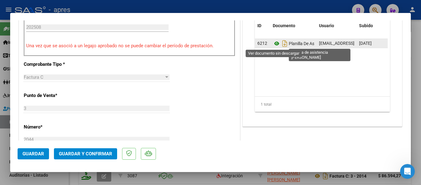
click at [273, 42] on icon at bounding box center [277, 43] width 8 height 7
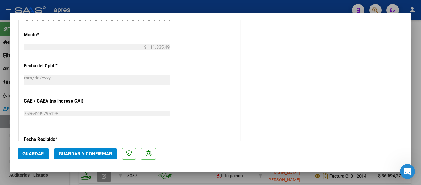
scroll to position [401, 0]
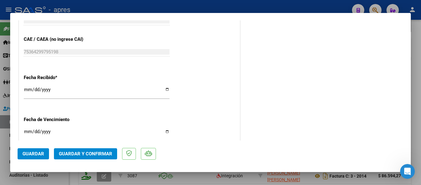
click at [95, 152] on span "Guardar y Confirmar" at bounding box center [85, 154] width 53 height 6
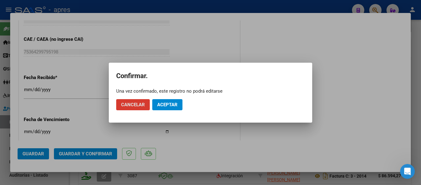
click at [167, 106] on span "Aceptar" at bounding box center [167, 105] width 20 height 6
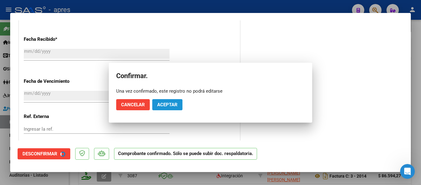
scroll to position [363, 0]
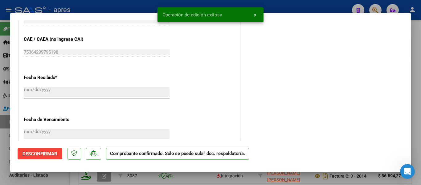
click at [90, 181] on div at bounding box center [210, 92] width 421 height 185
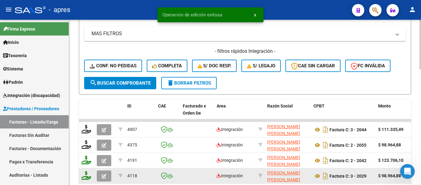
scroll to position [188, 0]
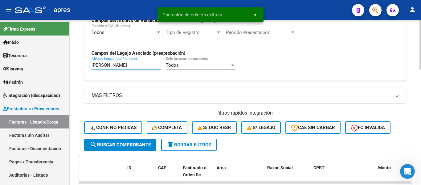
drag, startPoint x: 112, startPoint y: 64, endPoint x: 76, endPoint y: 65, distance: 36.4
click at [76, 65] on div "Video tutorial PRESTADORES -> Listado de CPBTs Emitidos por Prestadores / Prove…" at bounding box center [245, 103] width 352 height 543
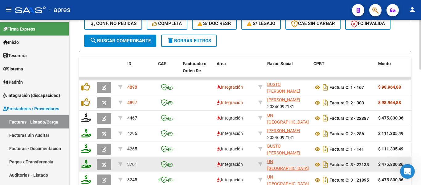
scroll to position [281, 0]
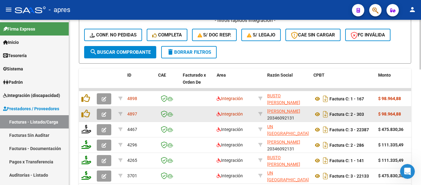
type input "[PERSON_NAME]"
click at [100, 116] on button "button" at bounding box center [104, 114] width 14 height 11
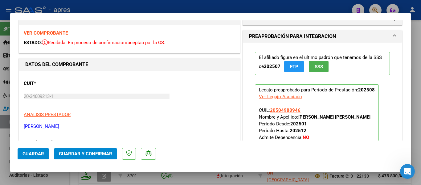
scroll to position [0, 0]
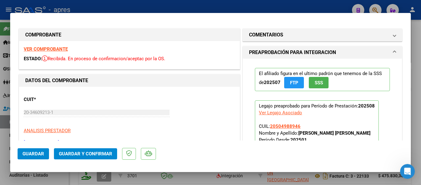
click at [47, 52] on strong "VER COMPROBANTE" at bounding box center [46, 49] width 44 height 6
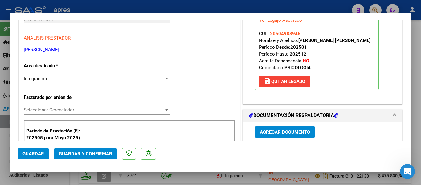
scroll to position [216, 0]
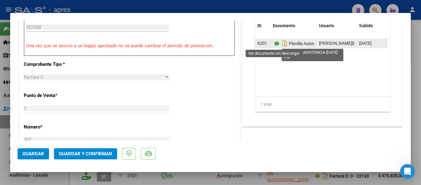
click at [277, 46] on icon at bounding box center [277, 43] width 8 height 7
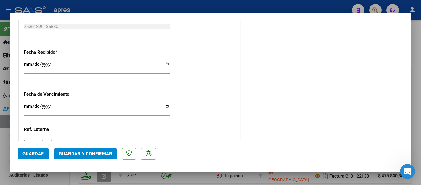
scroll to position [432, 0]
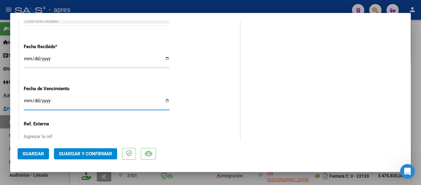
click at [27, 100] on input "Ingresar la fecha" at bounding box center [97, 103] width 146 height 10
type input "[DATE]"
click at [92, 150] on button "Guardar y Confirmar" at bounding box center [85, 153] width 63 height 11
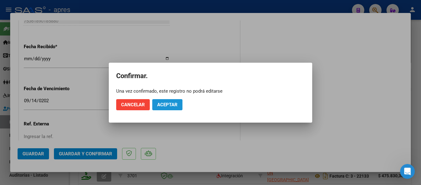
click at [163, 108] on button "Aceptar" at bounding box center [167, 104] width 30 height 11
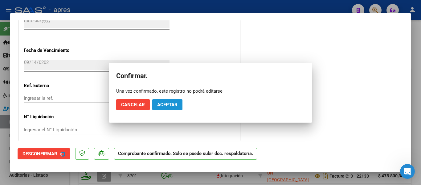
scroll to position [394, 0]
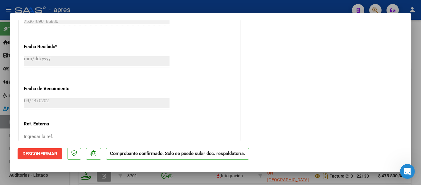
click at [0, 181] on div at bounding box center [210, 92] width 421 height 185
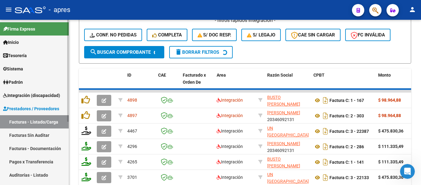
scroll to position [281, 0]
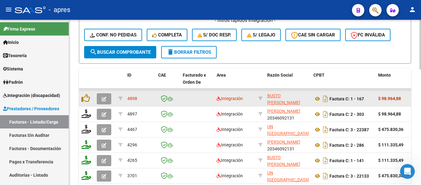
click at [108, 101] on button "button" at bounding box center [104, 98] width 14 height 11
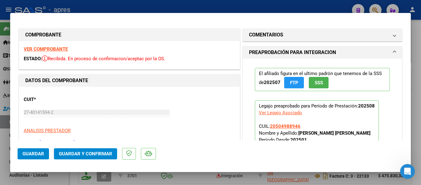
click at [57, 49] on strong "VER COMPROBANTE" at bounding box center [46, 49] width 44 height 6
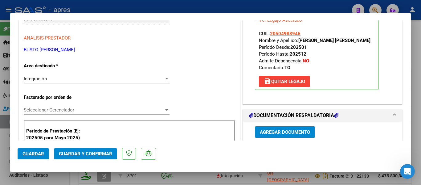
scroll to position [185, 0]
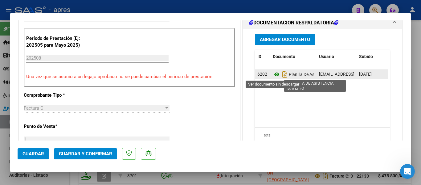
click at [273, 75] on icon at bounding box center [277, 74] width 8 height 7
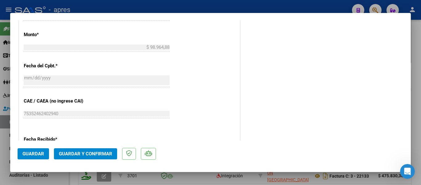
scroll to position [463, 0]
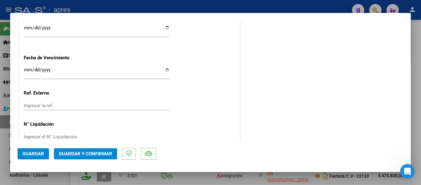
click at [27, 69] on input "Ingresar la fecha" at bounding box center [97, 72] width 146 height 10
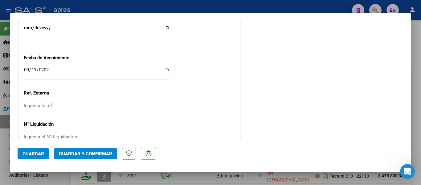
type input "[DATE]"
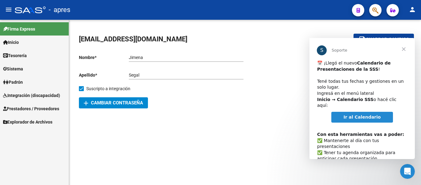
click at [43, 97] on span "Integración (discapacidad)" at bounding box center [31, 95] width 57 height 7
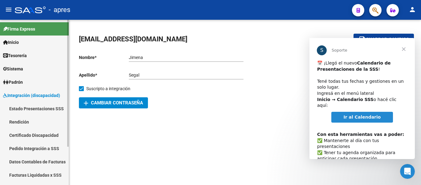
click at [39, 97] on span "Integración (discapacidad)" at bounding box center [31, 95] width 57 height 7
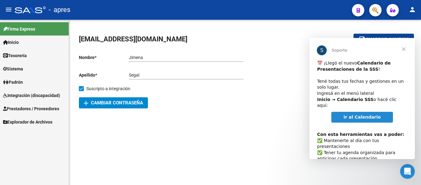
click at [46, 107] on span "Prestadores / Proveedores" at bounding box center [31, 108] width 56 height 7
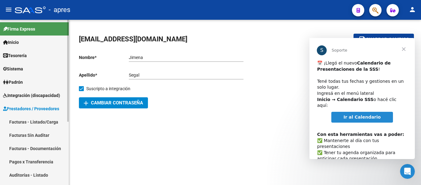
click at [49, 122] on link "Facturas - Listado/Carga" at bounding box center [34, 121] width 69 height 13
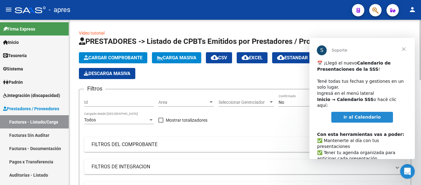
click at [170, 102] on span "Area" at bounding box center [184, 102] width 50 height 5
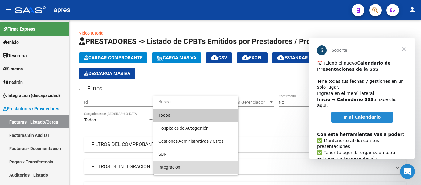
click at [183, 169] on span "Integración" at bounding box center [196, 166] width 75 height 13
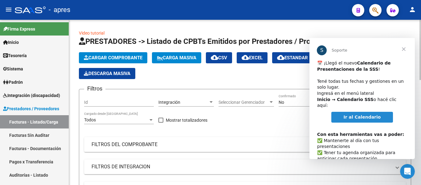
click at [241, 99] on div "Seleccionar Gerenciador Seleccionar Gerenciador" at bounding box center [247, 100] width 56 height 12
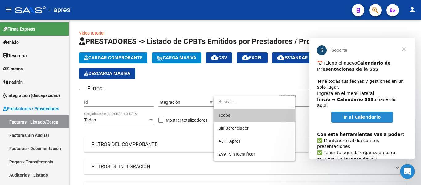
click at [249, 107] on input "dropdown search" at bounding box center [255, 101] width 82 height 13
drag, startPoint x: 257, startPoint y: 112, endPoint x: 299, endPoint y: 117, distance: 42.2
click at [257, 113] on span "Todos" at bounding box center [255, 115] width 72 height 13
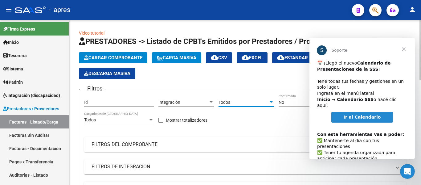
click at [300, 101] on div "No" at bounding box center [311, 102] width 64 height 5
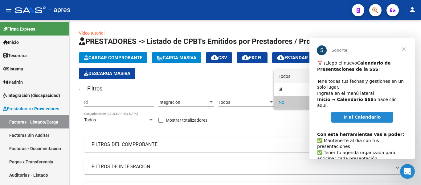
click at [283, 80] on span "Todos" at bounding box center [314, 76] width 70 height 13
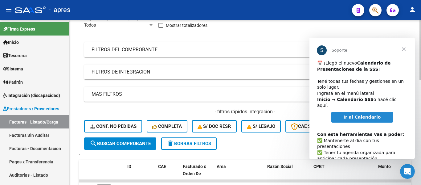
scroll to position [93, 0]
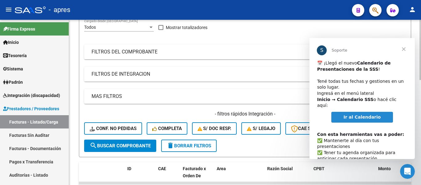
click at [137, 71] on mat-panel-title "FILTROS DE INTEGRACION" at bounding box center [242, 74] width 300 height 7
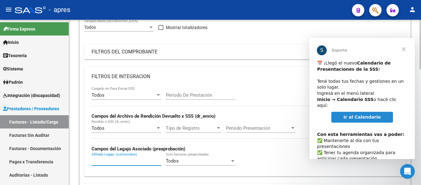
click at [108, 159] on input "Afiliado Legajo (cuil/nombre)" at bounding box center [127, 161] width 70 height 6
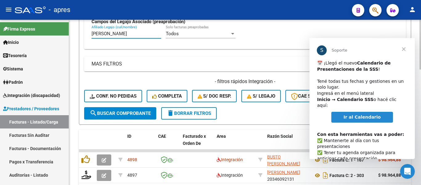
scroll to position [247, 0]
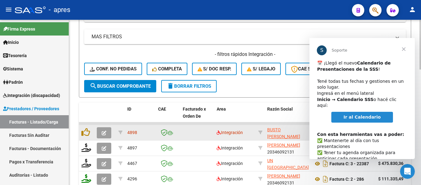
type input "[PERSON_NAME]"
click at [103, 134] on icon "button" at bounding box center [104, 132] width 5 height 5
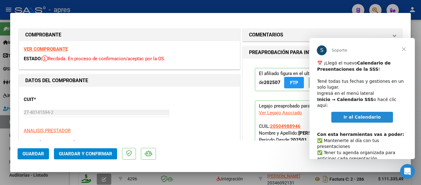
scroll to position [62, 0]
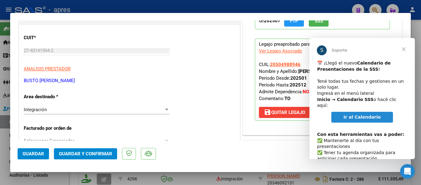
click at [402, 50] on span "Cerrar" at bounding box center [404, 49] width 22 height 22
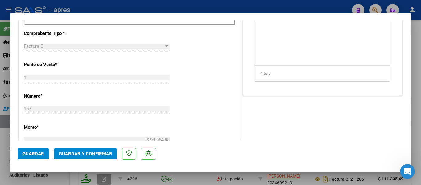
scroll to position [185, 0]
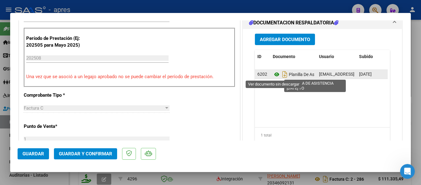
click at [274, 75] on icon at bounding box center [277, 74] width 8 height 7
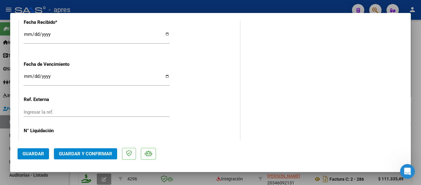
scroll to position [463, 0]
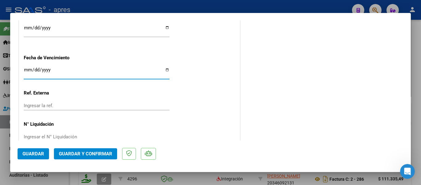
click at [24, 69] on input "Ingresar la fecha" at bounding box center [97, 72] width 146 height 10
type input "[DATE]"
click at [95, 157] on button "Guardar y Confirmar" at bounding box center [85, 153] width 63 height 11
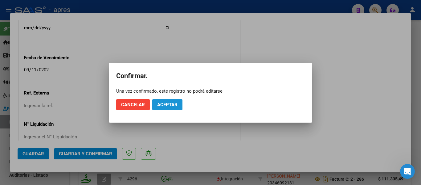
click at [180, 107] on button "Aceptar" at bounding box center [167, 104] width 30 height 11
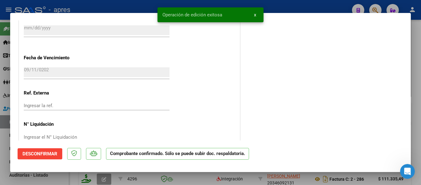
click at [89, 177] on div at bounding box center [210, 92] width 421 height 185
type input "$ 0,00"
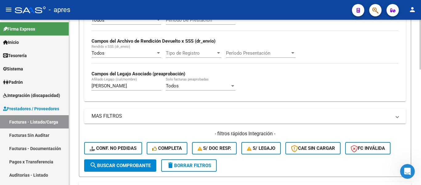
scroll to position [154, 0]
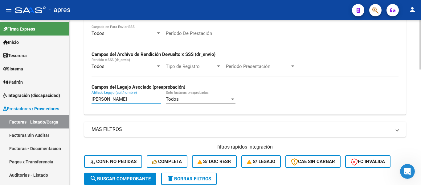
drag, startPoint x: 117, startPoint y: 98, endPoint x: 92, endPoint y: 98, distance: 25.0
click at [92, 98] on input "[PERSON_NAME]" at bounding box center [127, 99] width 70 height 6
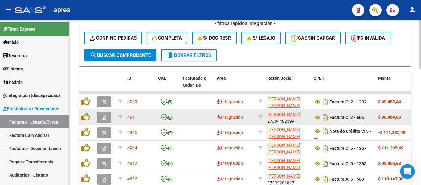
scroll to position [339, 0]
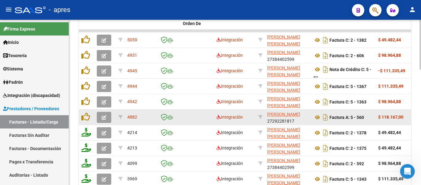
type input "melia"
click at [102, 120] on button "button" at bounding box center [104, 117] width 14 height 11
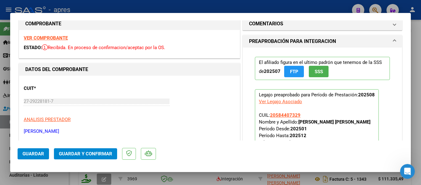
scroll to position [0, 0]
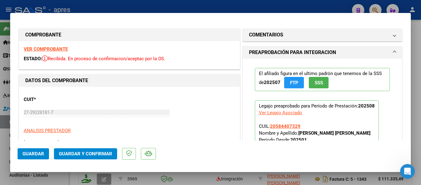
click at [52, 48] on strong "VER COMPROBANTE" at bounding box center [46, 49] width 44 height 6
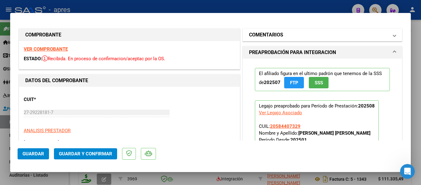
click at [388, 35] on span "COMENTARIOS" at bounding box center [321, 34] width 144 height 7
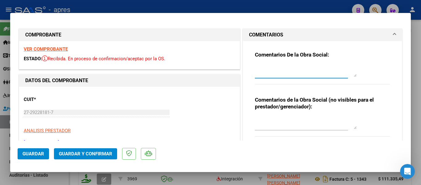
drag, startPoint x: 283, startPoint y: 65, endPoint x: 283, endPoint y: 80, distance: 15.1
click at [283, 67] on textarea at bounding box center [306, 70] width 102 height 12
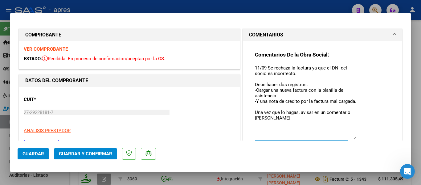
drag, startPoint x: 352, startPoint y: 74, endPoint x: 360, endPoint y: 137, distance: 62.8
click at [360, 137] on div "Comentarios De la Obra Social: 11/09 Se rechaza la factura ya que el DNI del so…" at bounding box center [322, 102] width 135 height 102
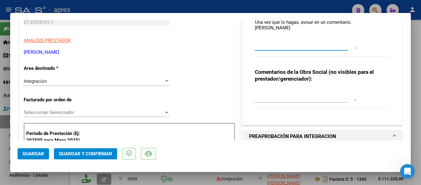
scroll to position [93, 0]
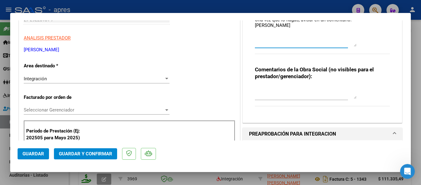
type textarea "11/09 Se rechaza la factura ya que el DNI del socio es incorrecto. Debe hacer d…"
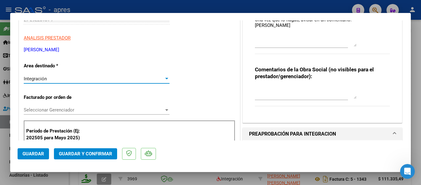
click at [107, 79] on div "Integración" at bounding box center [94, 79] width 140 height 6
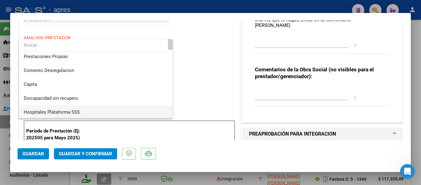
scroll to position [60, 0]
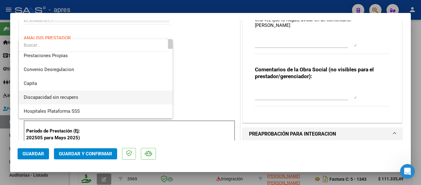
click at [107, 98] on span "Discapacidad sin recupero" at bounding box center [96, 97] width 144 height 14
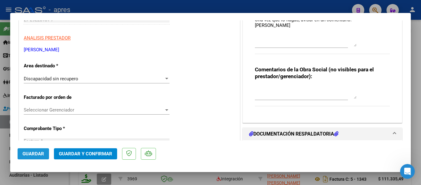
click at [25, 154] on span "Guardar" at bounding box center [34, 154] width 22 height 6
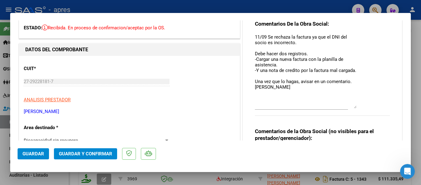
scroll to position [0, 0]
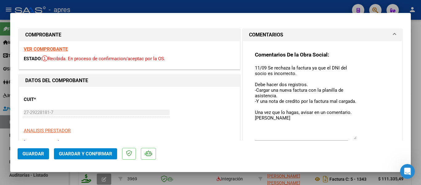
click at [39, 51] on strong "VER COMPROBANTE" at bounding box center [46, 49] width 44 height 6
click at [54, 52] on strong "VER COMPROBANTE" at bounding box center [46, 49] width 44 height 6
click at [172, 175] on div at bounding box center [210, 92] width 421 height 185
type input "$ 0,00"
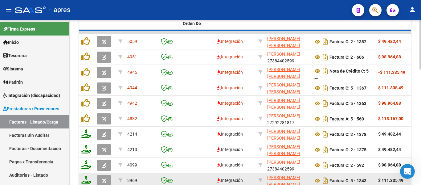
scroll to position [339, 0]
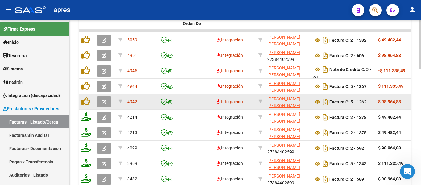
click at [103, 100] on icon "button" at bounding box center [104, 102] width 5 height 5
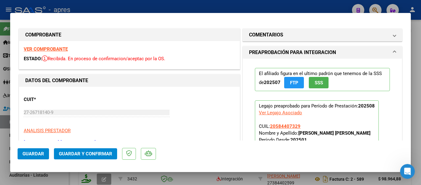
click at [48, 47] on strong "VER COMPROBANTE" at bounding box center [46, 49] width 44 height 6
click at [134, 178] on div at bounding box center [210, 92] width 421 height 185
type input "$ 0,00"
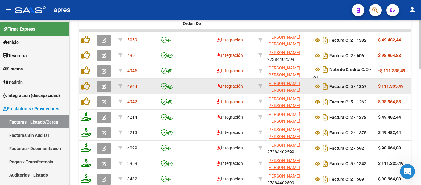
click at [104, 88] on icon "button" at bounding box center [104, 86] width 5 height 5
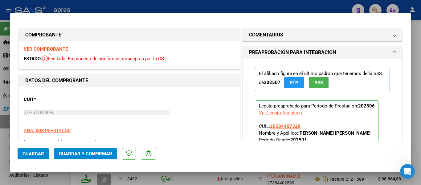
click at [59, 47] on strong "VER COMPROBANTE" at bounding box center [46, 49] width 44 height 6
click at [177, 178] on div at bounding box center [210, 92] width 421 height 185
type input "$ 0,00"
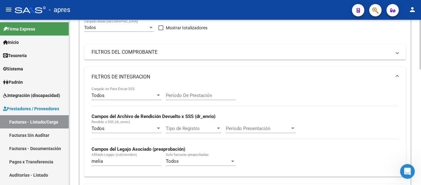
scroll to position [93, 0]
drag, startPoint x: 216, startPoint y: 52, endPoint x: 288, endPoint y: 64, distance: 73.0
click at [217, 52] on mat-panel-title "FILTROS DEL COMPROBANTE" at bounding box center [242, 51] width 300 height 7
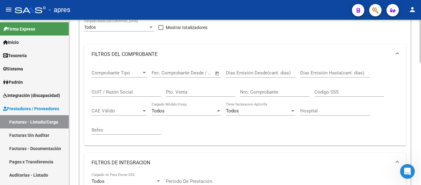
click at [320, 72] on input "Días Emisión Hasta(cant. días)" at bounding box center [335, 73] width 70 height 6
click at [116, 90] on input "CUIT / Razón Social" at bounding box center [127, 92] width 70 height 6
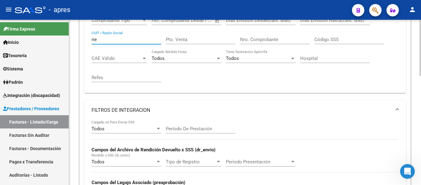
scroll to position [136, 0]
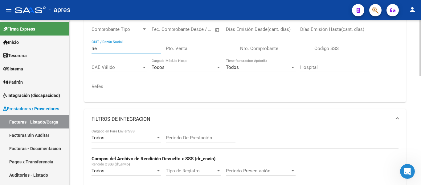
click at [104, 51] on input "rie" at bounding box center [127, 49] width 70 height 6
type input "r"
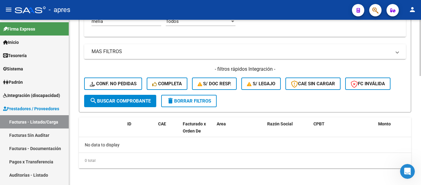
scroll to position [321, 0]
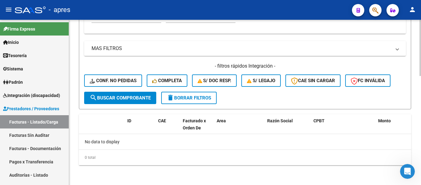
type input "centro rie"
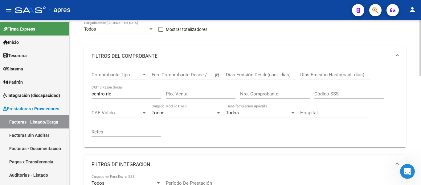
scroll to position [0, 0]
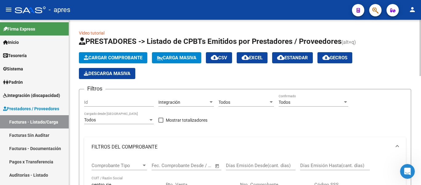
click at [287, 64] on div "Cargar Comprobante Carga Masiva cloud_download CSV cloud_download EXCEL cloud_d…" at bounding box center [245, 65] width 332 height 27
click at [187, 104] on div "Integración" at bounding box center [184, 102] width 50 height 5
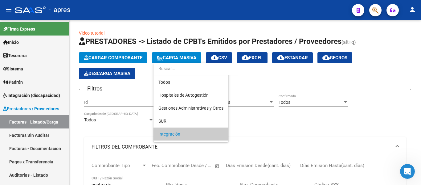
scroll to position [32, 0]
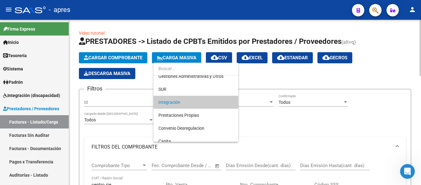
click at [225, 101] on span "Integración" at bounding box center [196, 102] width 75 height 13
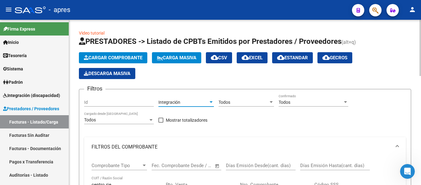
click at [236, 101] on div "Todos" at bounding box center [244, 102] width 50 height 5
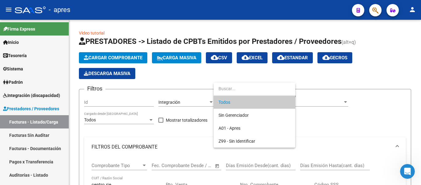
click at [319, 115] on div at bounding box center [210, 92] width 421 height 185
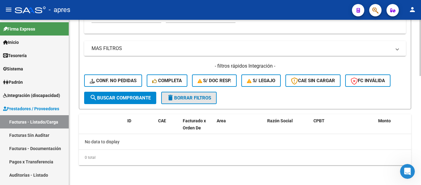
click at [175, 96] on span "delete Borrar Filtros" at bounding box center [189, 98] width 44 height 6
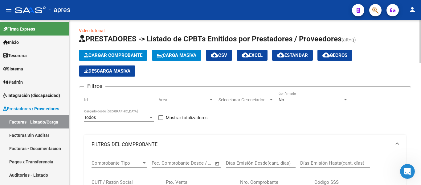
scroll to position [0, 0]
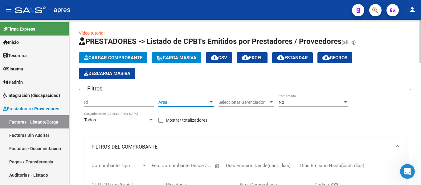
click at [194, 103] on span "Area" at bounding box center [184, 102] width 50 height 5
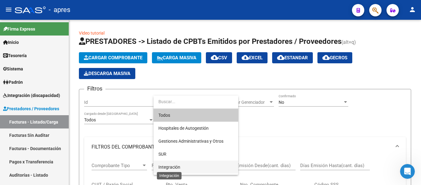
click at [178, 167] on span "Integración" at bounding box center [170, 166] width 22 height 5
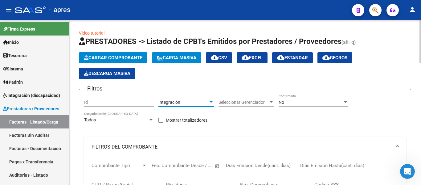
click at [245, 102] on span "Seleccionar Gerenciador" at bounding box center [244, 102] width 50 height 5
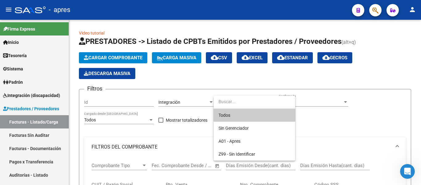
click at [241, 116] on span "Todos" at bounding box center [255, 115] width 72 height 13
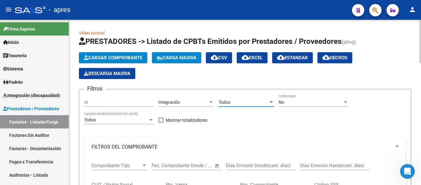
click at [286, 102] on div "No" at bounding box center [311, 102] width 64 height 5
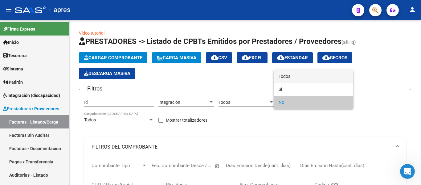
click at [287, 77] on span "Todos" at bounding box center [314, 76] width 70 height 13
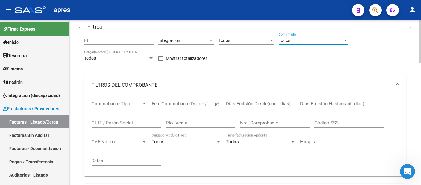
scroll to position [123, 0]
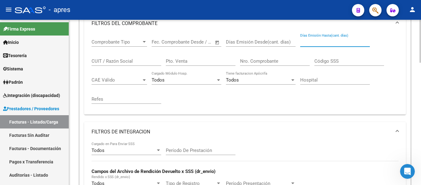
click at [327, 41] on input "Días Emisión Hasta(cant. días)" at bounding box center [335, 42] width 70 height 6
click at [119, 77] on span "CAE Válido" at bounding box center [117, 80] width 50 height 6
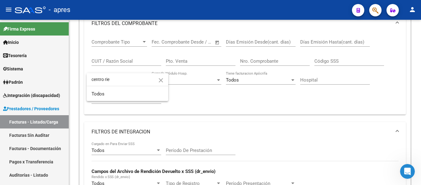
type input "centro rie"
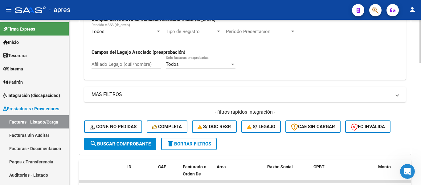
scroll to position [278, 0]
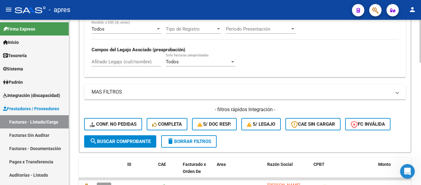
click at [118, 64] on input "Afiliado Legajo (cuil/nombre)" at bounding box center [127, 62] width 70 height 6
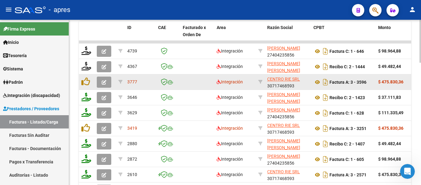
scroll to position [432, 0]
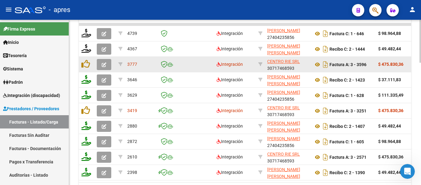
type input "[PERSON_NAME]"
click at [105, 66] on icon "button" at bounding box center [104, 64] width 5 height 5
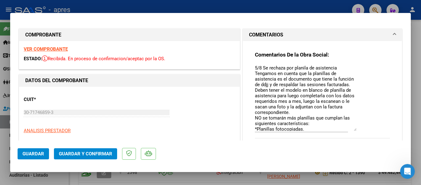
drag, startPoint x: 353, startPoint y: 72, endPoint x: 354, endPoint y: 126, distance: 54.0
click at [354, 126] on div "Comentarios De la Obra Social: 5/8 Se rechaza por planila de asistencia Tengamo…" at bounding box center [322, 98] width 135 height 94
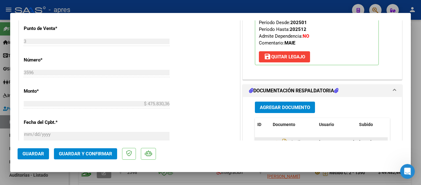
scroll to position [308, 0]
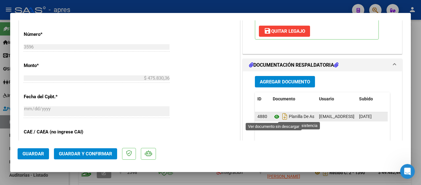
click at [275, 117] on icon at bounding box center [277, 116] width 8 height 7
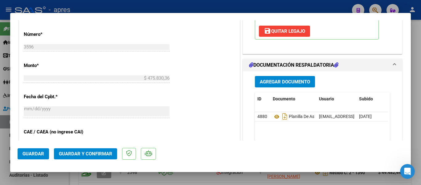
click at [168, 180] on div at bounding box center [210, 92] width 421 height 185
type input "$ 0,00"
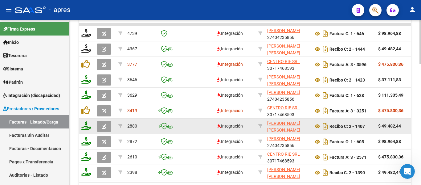
scroll to position [432, 0]
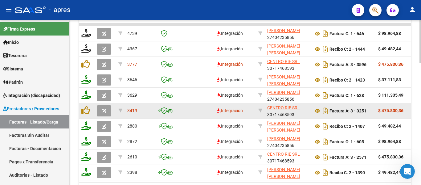
click at [104, 112] on icon "button" at bounding box center [104, 111] width 5 height 5
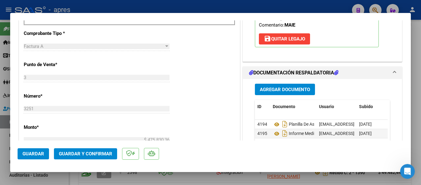
scroll to position [308, 0]
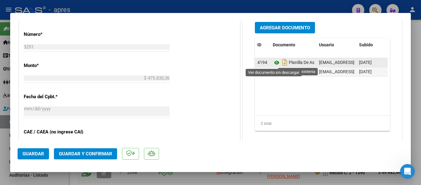
click at [275, 64] on icon at bounding box center [277, 62] width 8 height 7
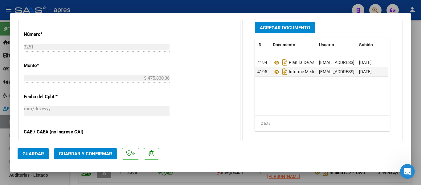
click at [188, 181] on div at bounding box center [210, 92] width 421 height 185
type input "$ 0,00"
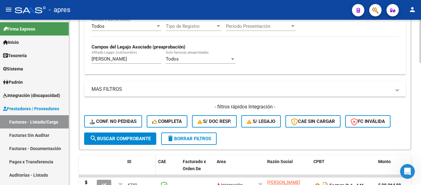
scroll to position [278, 0]
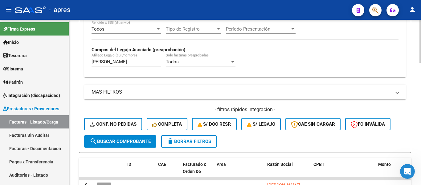
click at [110, 64] on input "[PERSON_NAME]" at bounding box center [127, 62] width 70 height 6
type input "l"
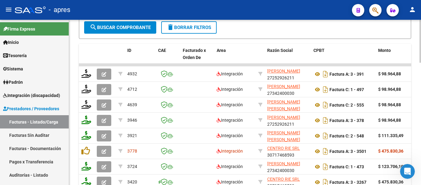
scroll to position [401, 0]
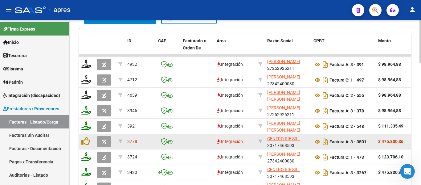
type input "[PERSON_NAME]"
click at [109, 141] on button "button" at bounding box center [104, 141] width 14 height 11
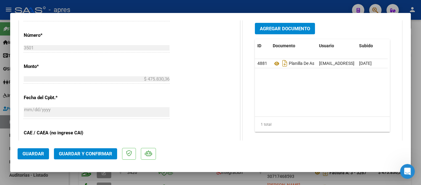
scroll to position [308, 0]
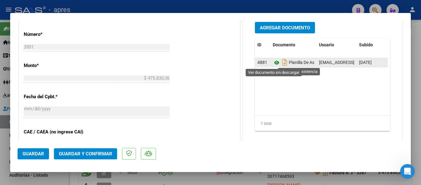
click at [273, 63] on icon at bounding box center [277, 62] width 8 height 7
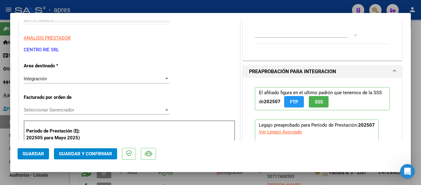
scroll to position [0, 0]
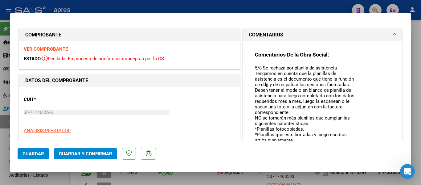
drag, startPoint x: 352, startPoint y: 76, endPoint x: 355, endPoint y: 140, distance: 63.6
click at [355, 140] on div "Comentarios De la Obra Social: 5/8 Se rechaza por planila de asistencia Tengamo…" at bounding box center [322, 102] width 135 height 103
click at [200, 174] on div at bounding box center [210, 92] width 421 height 185
type input "$ 0,00"
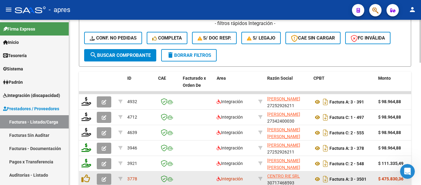
scroll to position [432, 0]
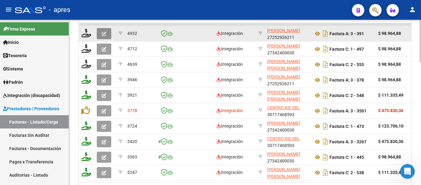
click at [101, 31] on button "button" at bounding box center [104, 33] width 14 height 11
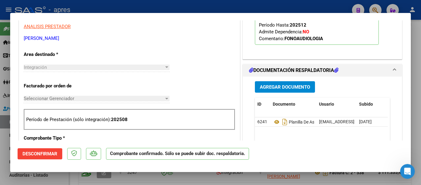
scroll to position [123, 0]
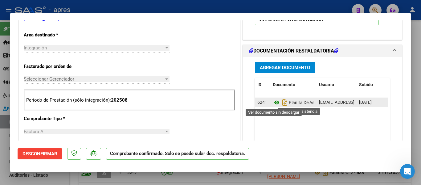
click at [274, 103] on icon at bounding box center [277, 102] width 8 height 7
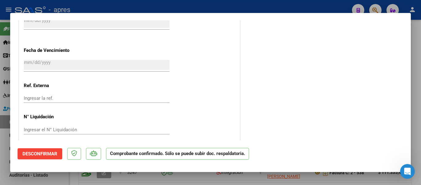
scroll to position [437, 0]
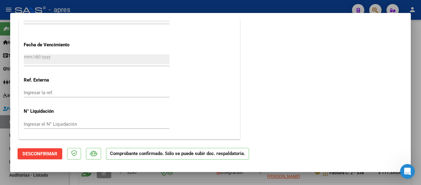
click at [158, 180] on div at bounding box center [210, 92] width 421 height 185
type input "$ 0,00"
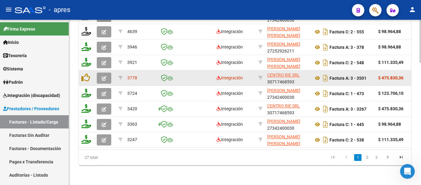
scroll to position [469, 0]
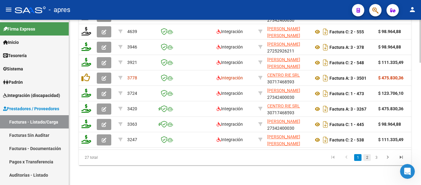
click at [365, 156] on link "2" at bounding box center [367, 157] width 7 height 7
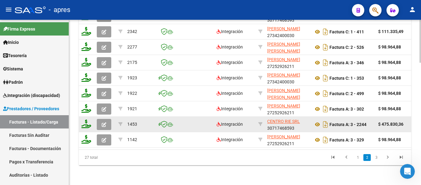
click at [101, 122] on button "button" at bounding box center [104, 124] width 14 height 11
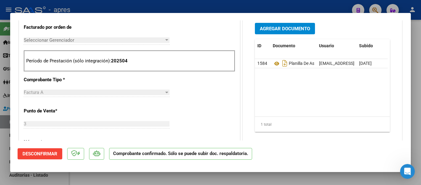
scroll to position [278, 0]
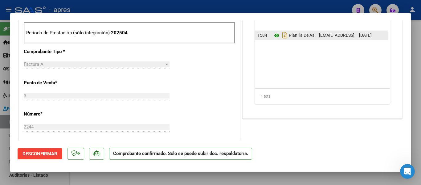
click at [273, 36] on icon at bounding box center [277, 35] width 8 height 7
click at [264, 176] on div at bounding box center [210, 92] width 421 height 185
type input "$ 0,00"
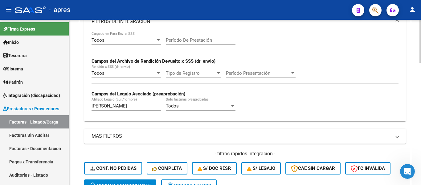
scroll to position [247, 0]
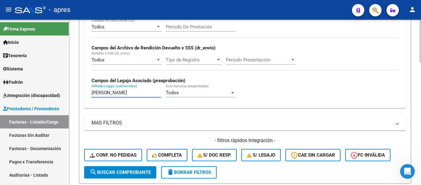
drag, startPoint x: 111, startPoint y: 90, endPoint x: 91, endPoint y: 93, distance: 20.9
click at [91, 93] on div "Todos Cargado en Para Enviar SSS Período De Prestación Campos del Archivo de Re…" at bounding box center [245, 63] width 322 height 90
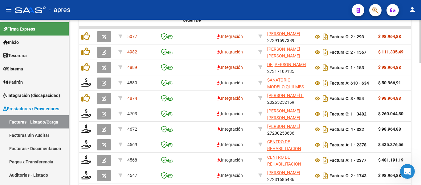
scroll to position [432, 0]
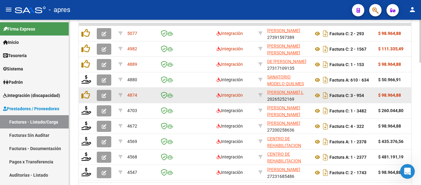
click at [100, 97] on button "button" at bounding box center [104, 95] width 14 height 11
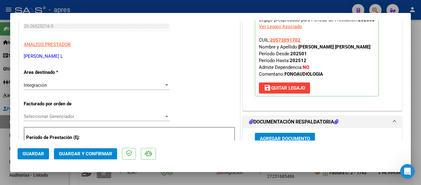
scroll to position [93, 0]
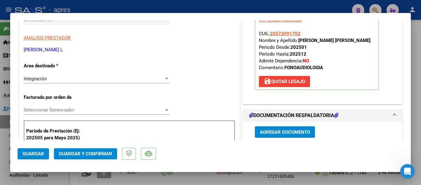
click at [237, 174] on div at bounding box center [210, 92] width 421 height 185
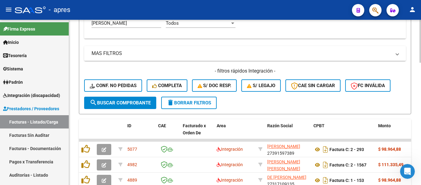
scroll to position [308, 0]
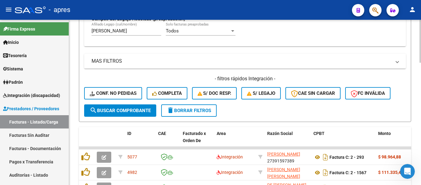
click at [120, 33] on input "[PERSON_NAME]" at bounding box center [127, 31] width 70 height 6
type input "[PERSON_NAME]"
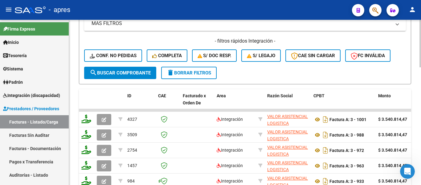
scroll to position [284, 0]
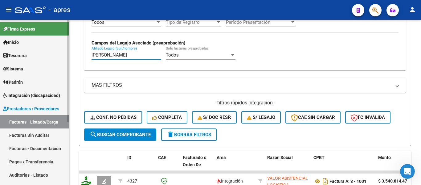
drag, startPoint x: 132, startPoint y: 56, endPoint x: 56, endPoint y: 77, distance: 78.7
click at [46, 75] on mat-sidenav-container "Firma Express Inicio Calendario SSS Instructivos Contacto OS Tesorería Extracto…" at bounding box center [210, 102] width 421 height 165
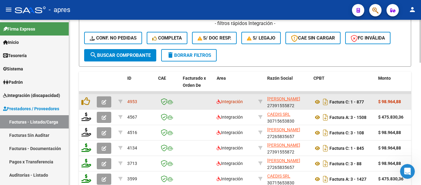
scroll to position [377, 0]
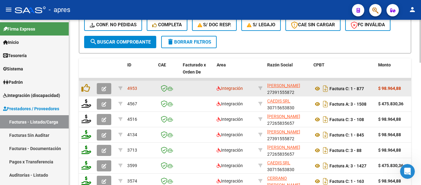
type input "[PERSON_NAME]"
click at [105, 87] on icon "button" at bounding box center [104, 88] width 5 height 5
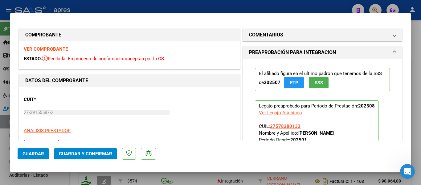
click at [51, 50] on strong "VER COMPROBANTE" at bounding box center [46, 49] width 44 height 6
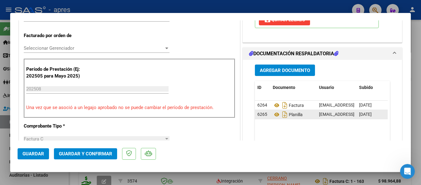
click at [277, 119] on div "Planilla" at bounding box center [293, 114] width 41 height 10
click at [275, 114] on icon at bounding box center [277, 114] width 8 height 7
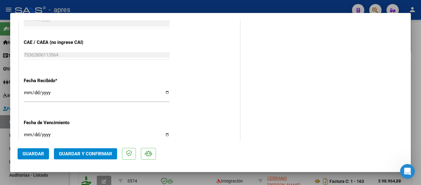
scroll to position [432, 0]
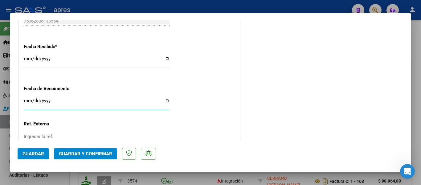
click at [26, 100] on input "Ingresar la fecha" at bounding box center [97, 103] width 146 height 10
type input "[DATE]"
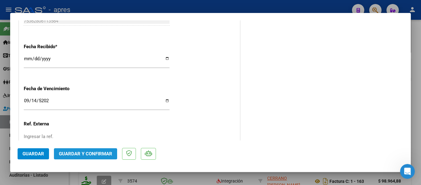
click at [74, 153] on span "Guardar y Confirmar" at bounding box center [85, 154] width 53 height 6
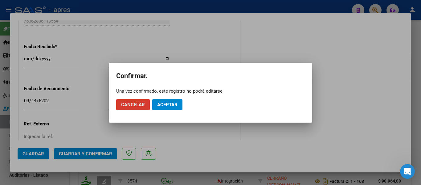
click at [170, 106] on span "Aceptar" at bounding box center [167, 105] width 20 height 6
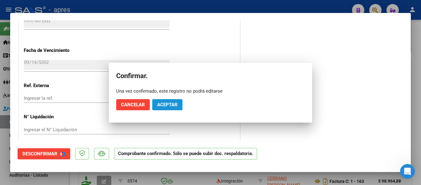
scroll to position [394, 0]
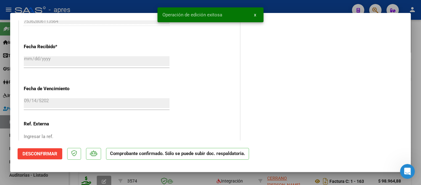
click at [250, 178] on div at bounding box center [210, 92] width 421 height 185
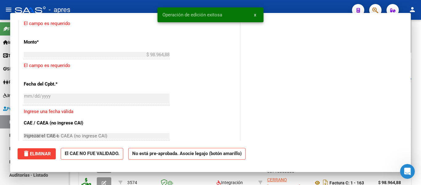
type input "$ 0,00"
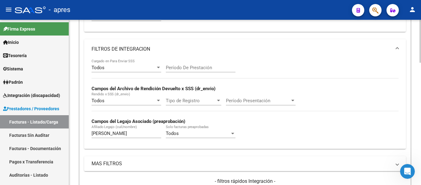
scroll to position [192, 0]
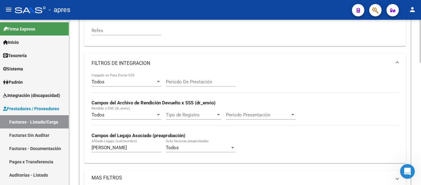
click at [122, 149] on input "[PERSON_NAME]" at bounding box center [127, 148] width 70 height 6
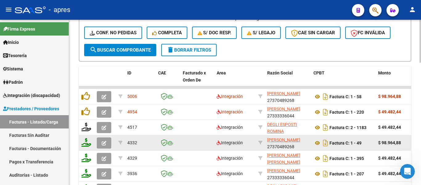
scroll to position [377, 0]
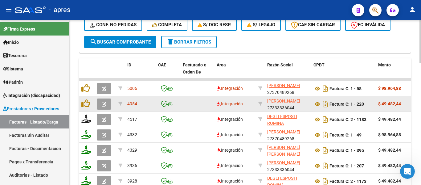
type input "[PERSON_NAME]"
click at [99, 104] on button "button" at bounding box center [104, 103] width 14 height 11
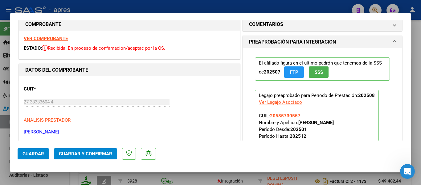
scroll to position [0, 0]
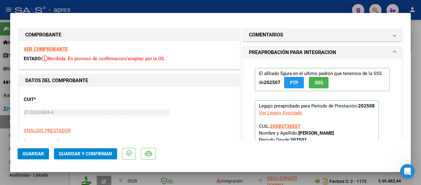
click at [58, 47] on strong "VER COMPROBANTE" at bounding box center [46, 49] width 44 height 6
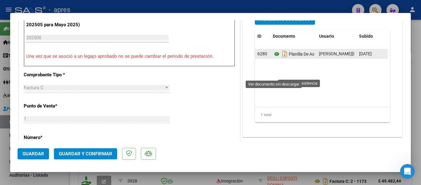
scroll to position [185, 0]
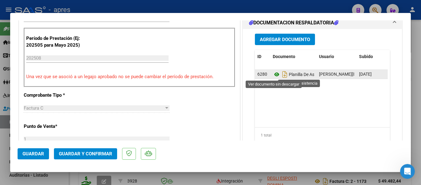
click at [276, 75] on icon at bounding box center [277, 74] width 8 height 7
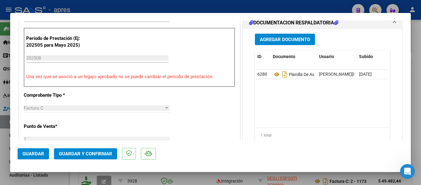
click at [208, 173] on div at bounding box center [210, 92] width 421 height 185
type input "$ 0,00"
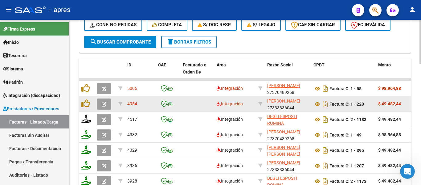
scroll to position [377, 0]
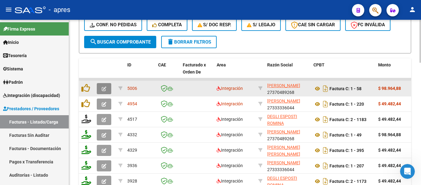
click at [102, 91] on icon "button" at bounding box center [104, 88] width 5 height 5
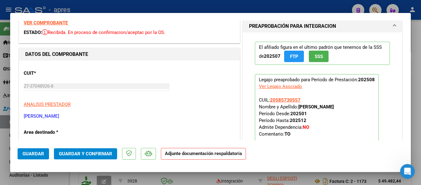
scroll to position [0, 0]
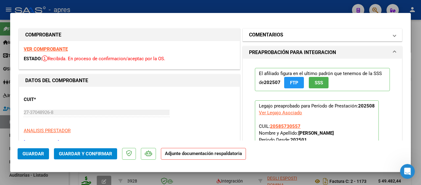
click at [266, 34] on h1 "COMENTARIOS" at bounding box center [266, 34] width 34 height 7
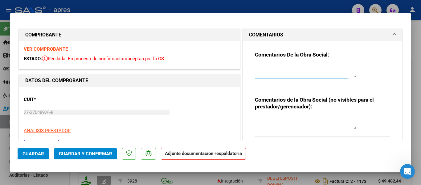
click at [279, 71] on textarea at bounding box center [306, 70] width 102 height 12
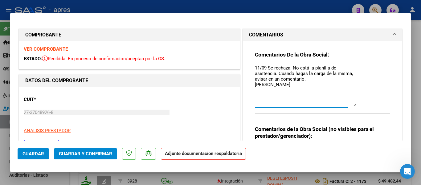
drag, startPoint x: 353, startPoint y: 75, endPoint x: 356, endPoint y: 104, distance: 29.4
click at [356, 104] on div "Comentarios De la Obra Social: 11/09 Se rechaza. No está la planilla de asisten…" at bounding box center [322, 85] width 135 height 69
click at [308, 67] on textarea "11/09 Se rechaza. No está la planilla de asistencia. Cuando hagas la carga de l…" at bounding box center [306, 85] width 102 height 42
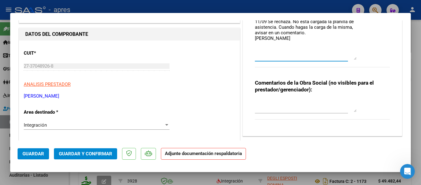
scroll to position [62, 0]
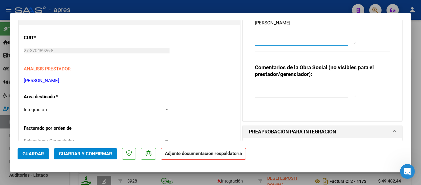
type textarea "11/09 Se rechaza. No está cargada la planilla de asistencia. Cuando hagas la ca…"
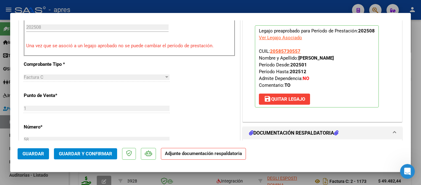
drag, startPoint x: 297, startPoint y: 57, endPoint x: 360, endPoint y: 60, distance: 62.7
click at [361, 59] on p "Legajo preaprobado para Período de Prestación: 202508 Ver Legajo Asociado CUIL:…" at bounding box center [317, 66] width 124 height 82
copy strong "[PERSON_NAME]"
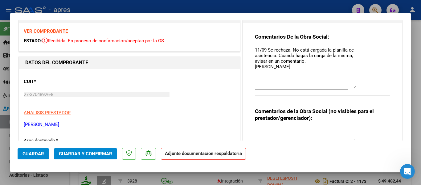
scroll to position [0, 0]
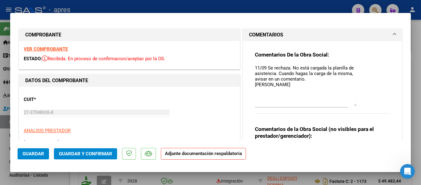
click at [65, 49] on strong "VER COMPROBANTE" at bounding box center [46, 49] width 44 height 6
click at [179, 179] on div at bounding box center [210, 92] width 421 height 185
type input "$ 0,00"
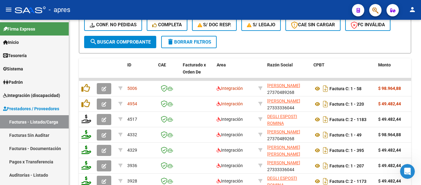
scroll to position [377, 0]
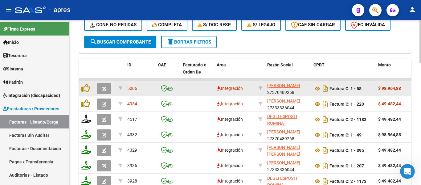
click at [109, 90] on button "button" at bounding box center [104, 88] width 14 height 11
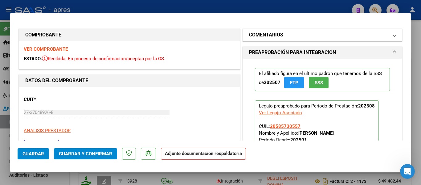
click at [278, 34] on h1 "COMENTARIOS" at bounding box center [266, 34] width 34 height 7
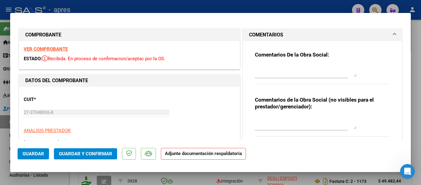
click at [303, 70] on textarea at bounding box center [306, 70] width 102 height 12
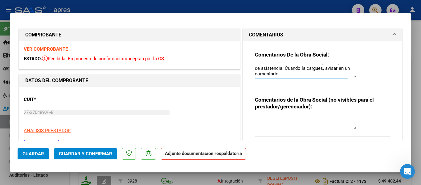
scroll to position [11, 0]
type textarea "11/09 Se rechaza. La no está cargada la planilla de asistencia. Cuando la cargu…"
click at [27, 151] on span "Guardar" at bounding box center [34, 154] width 22 height 6
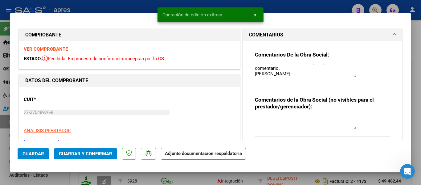
drag, startPoint x: 41, startPoint y: 178, endPoint x: 74, endPoint y: 50, distance: 132.3
click at [40, 178] on div at bounding box center [210, 92] width 421 height 185
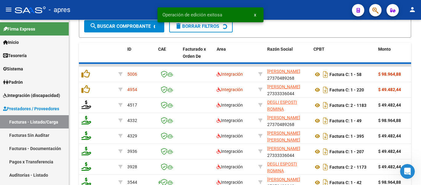
scroll to position [377, 0]
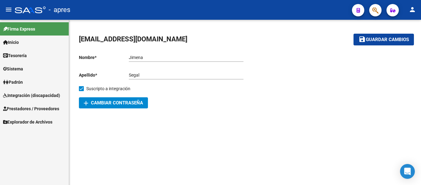
click at [32, 67] on link "Sistema" at bounding box center [34, 68] width 69 height 13
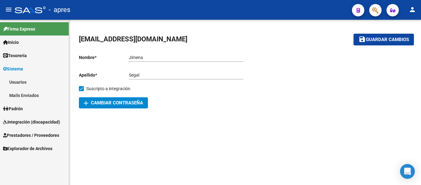
click at [32, 67] on link "Sistema" at bounding box center [34, 68] width 69 height 13
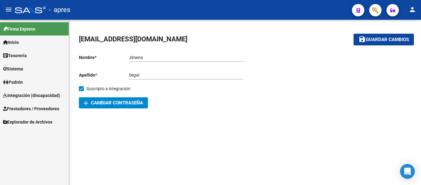
click at [29, 68] on link "Sistema" at bounding box center [34, 68] width 69 height 13
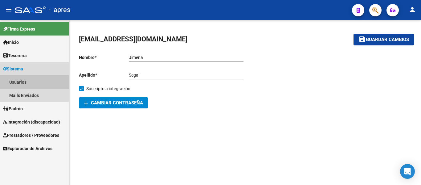
click at [34, 79] on link "Usuarios" at bounding box center [34, 81] width 69 height 13
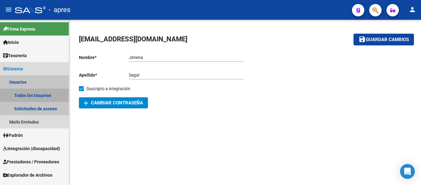
click at [46, 92] on link "Todos los Usuarios" at bounding box center [34, 95] width 69 height 13
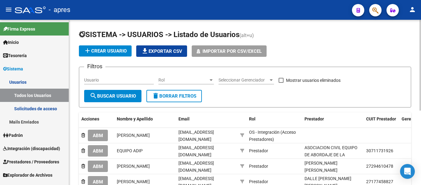
click at [141, 76] on div "Usuario" at bounding box center [119, 78] width 70 height 12
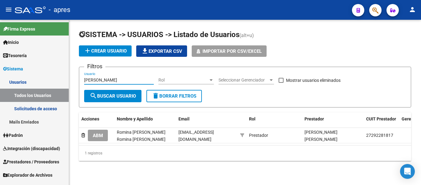
type input "CARDENAS"
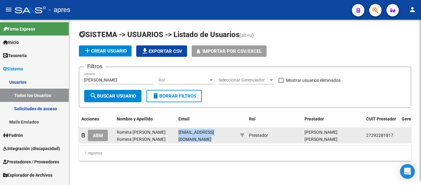
drag, startPoint x: 179, startPoint y: 134, endPoint x: 238, endPoint y: 134, distance: 59.2
click at [238, 134] on div "ABM Romina Anabella Romina Anabella Cardenas ana_bella482@yahoo.com.ar Prestado…" at bounding box center [361, 135] width 564 height 15
copy span "[EMAIL_ADDRESS][DOMAIN_NAME]"
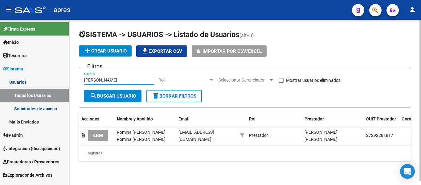
drag, startPoint x: 110, startPoint y: 80, endPoint x: 80, endPoint y: 184, distance: 108.4
click at [62, 80] on mat-sidenav-container "Firma Express Inicio Calendario SSS Instructivos Contacto OS Tesorería Extracto…" at bounding box center [210, 102] width 421 height 165
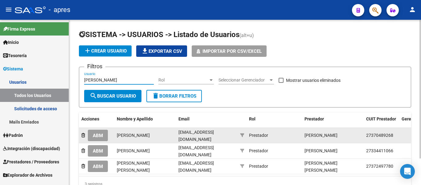
type input "navarro"
click at [92, 136] on button "ABM" at bounding box center [98, 135] width 20 height 11
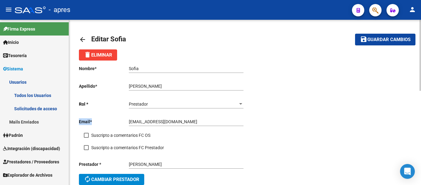
drag, startPoint x: 130, startPoint y: 119, endPoint x: 175, endPoint y: 119, distance: 46.0
click at [175, 119] on div "Email * licsounavarro@gmail.com Ingresar email" at bounding box center [162, 122] width 166 height 18
drag, startPoint x: 147, startPoint y: 125, endPoint x: 127, endPoint y: 126, distance: 19.5
click at [127, 126] on div "Email * licsounavarro@gmail.com Ingresar email" at bounding box center [162, 122] width 166 height 18
click at [85, 39] on mat-icon "arrow_back" at bounding box center [82, 39] width 7 height 7
